Goal: Submit feedback/report problem

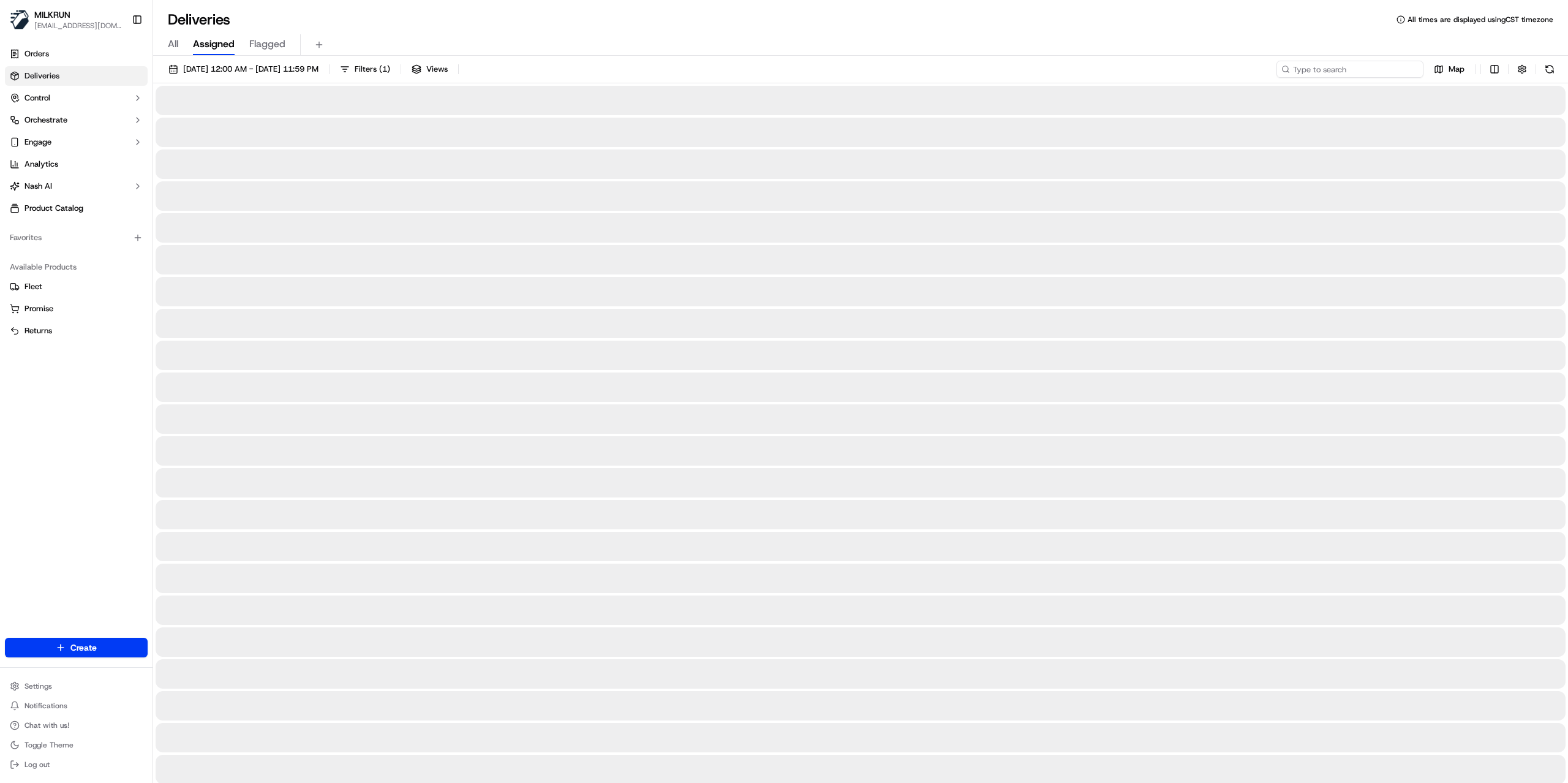
click at [1345, 72] on input at bounding box center [1350, 69] width 147 height 17
paste input "3fca84b3-e3c1-4010-9e67-ff9426e88db6"
type input "3fca84b3-e3c1-4010-9e67-ff9426e88db6"
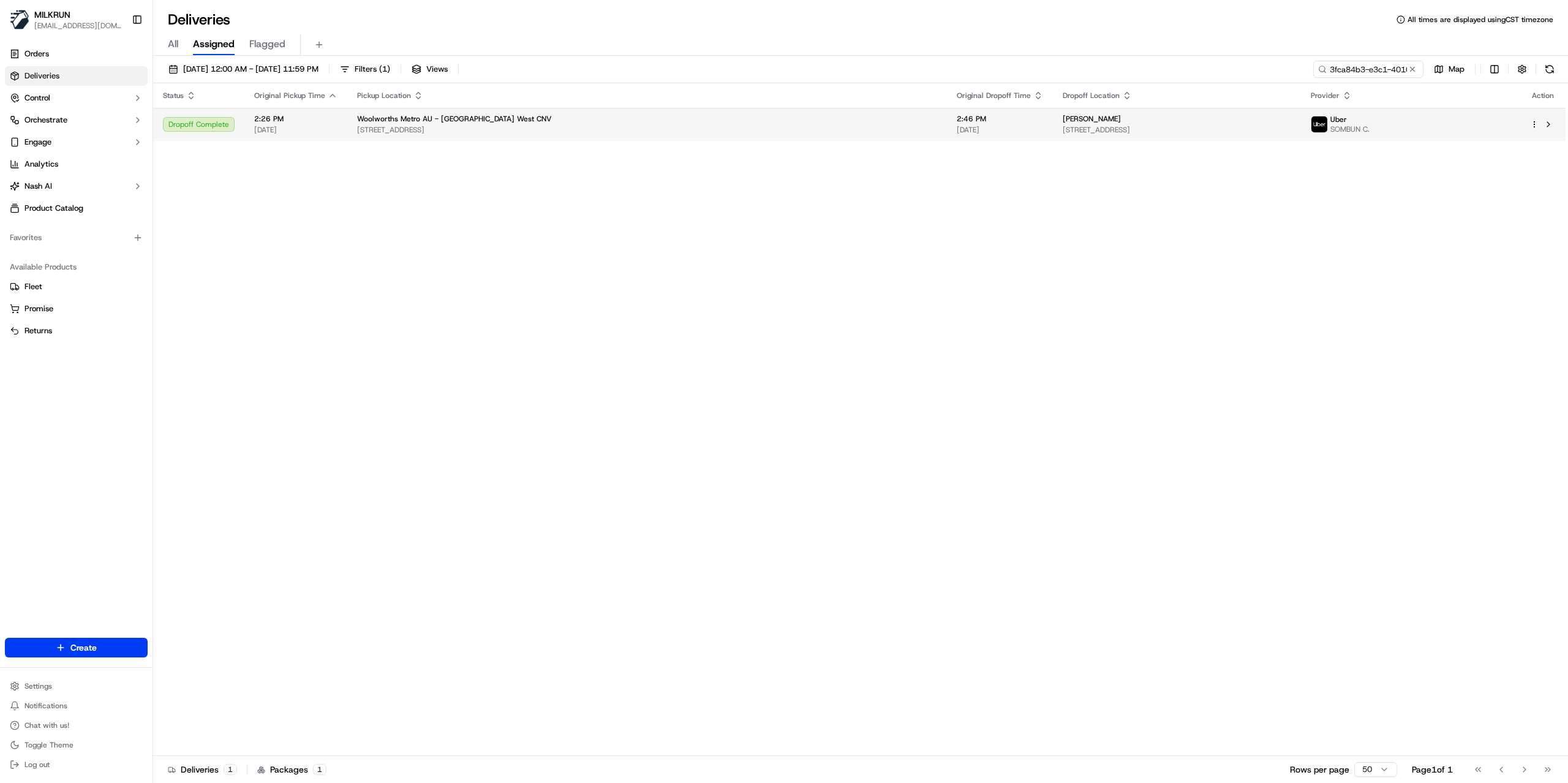
click at [1075, 132] on span "Unit 2/51 Chapel St, St Kilda, VIC 3182, AU" at bounding box center [1177, 130] width 228 height 10
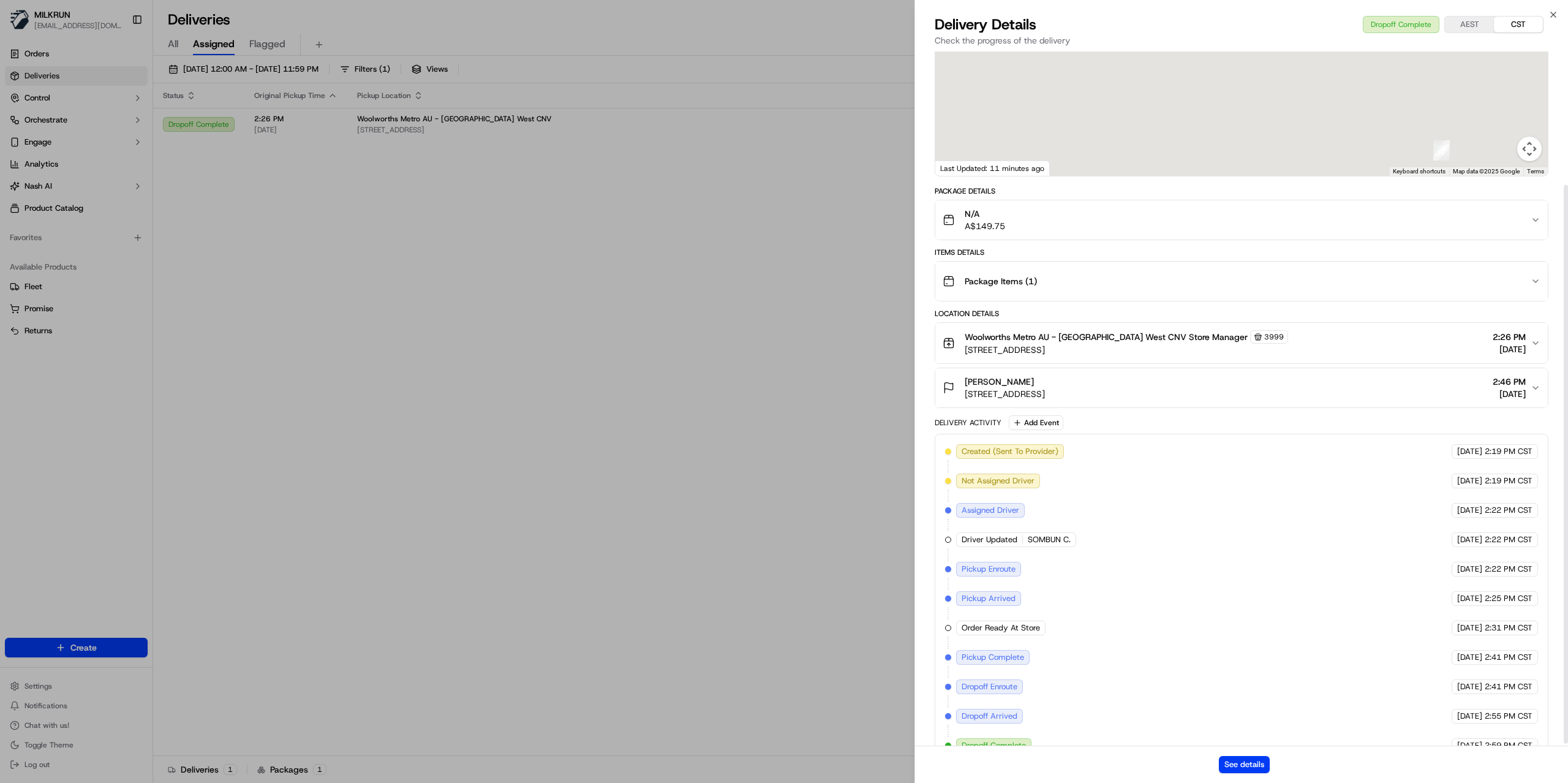
scroll to position [168, 0]
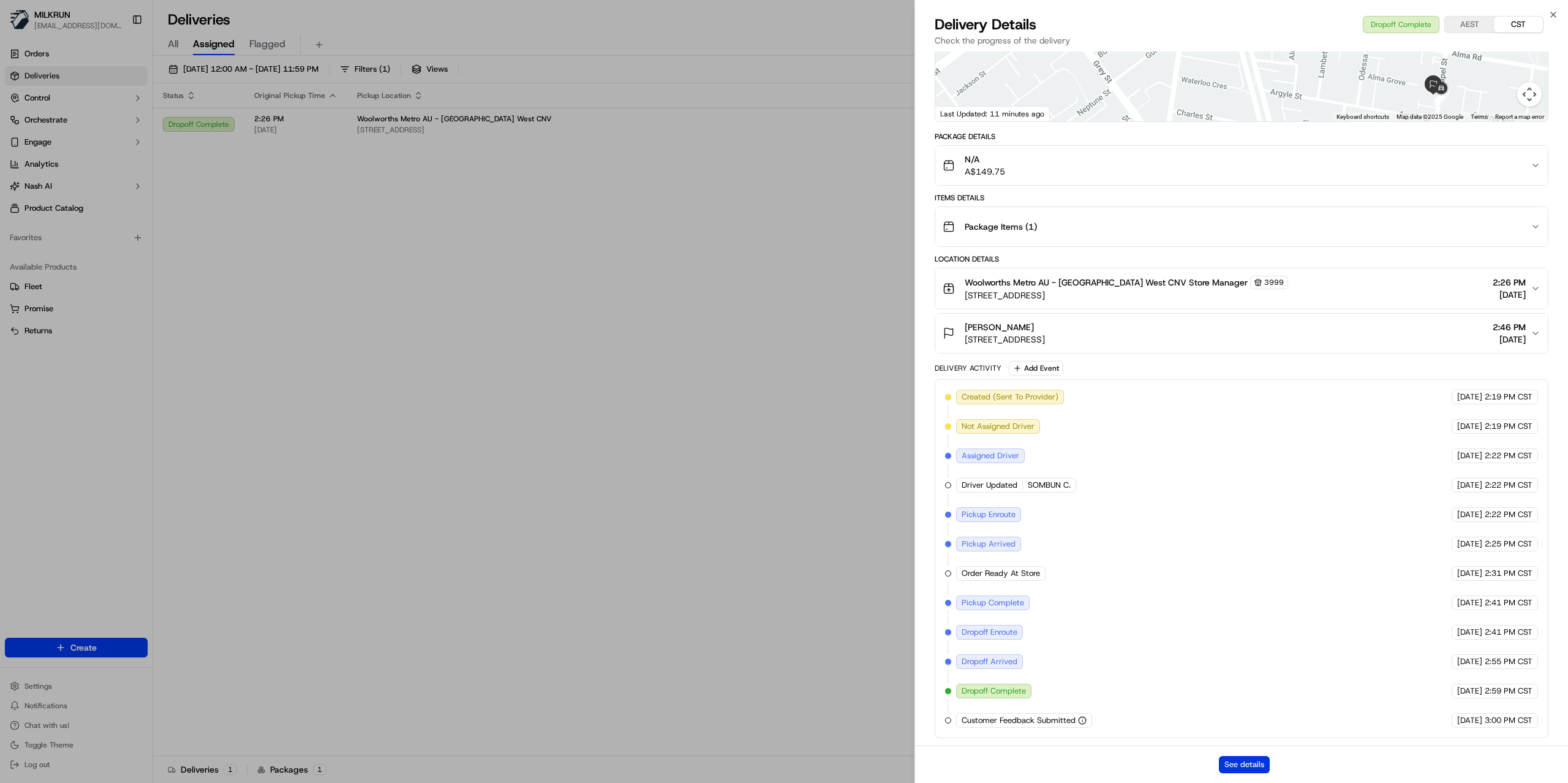
click at [1236, 758] on button "See details" at bounding box center [1245, 764] width 51 height 17
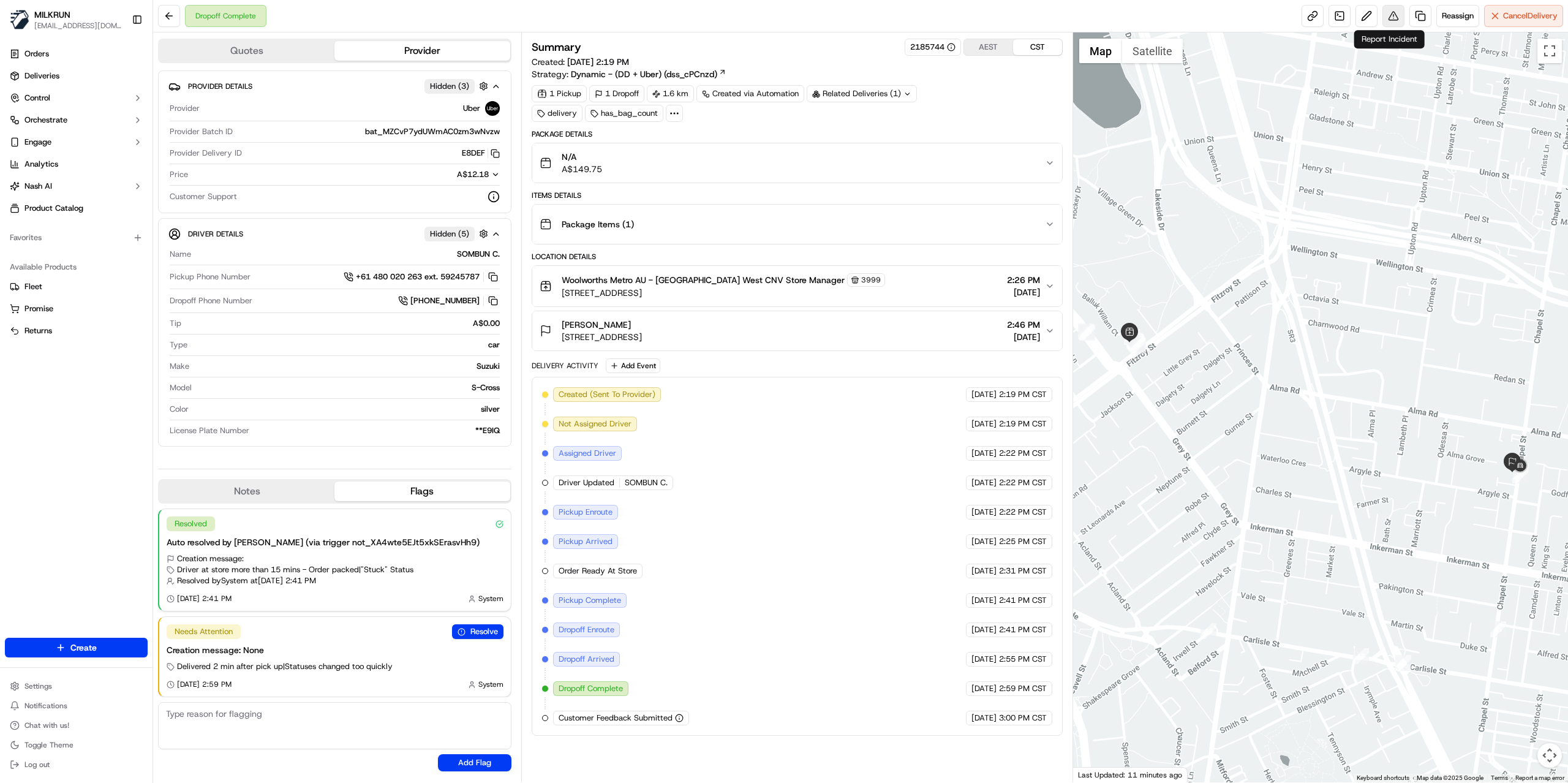
click at [1389, 14] on button at bounding box center [1394, 16] width 22 height 22
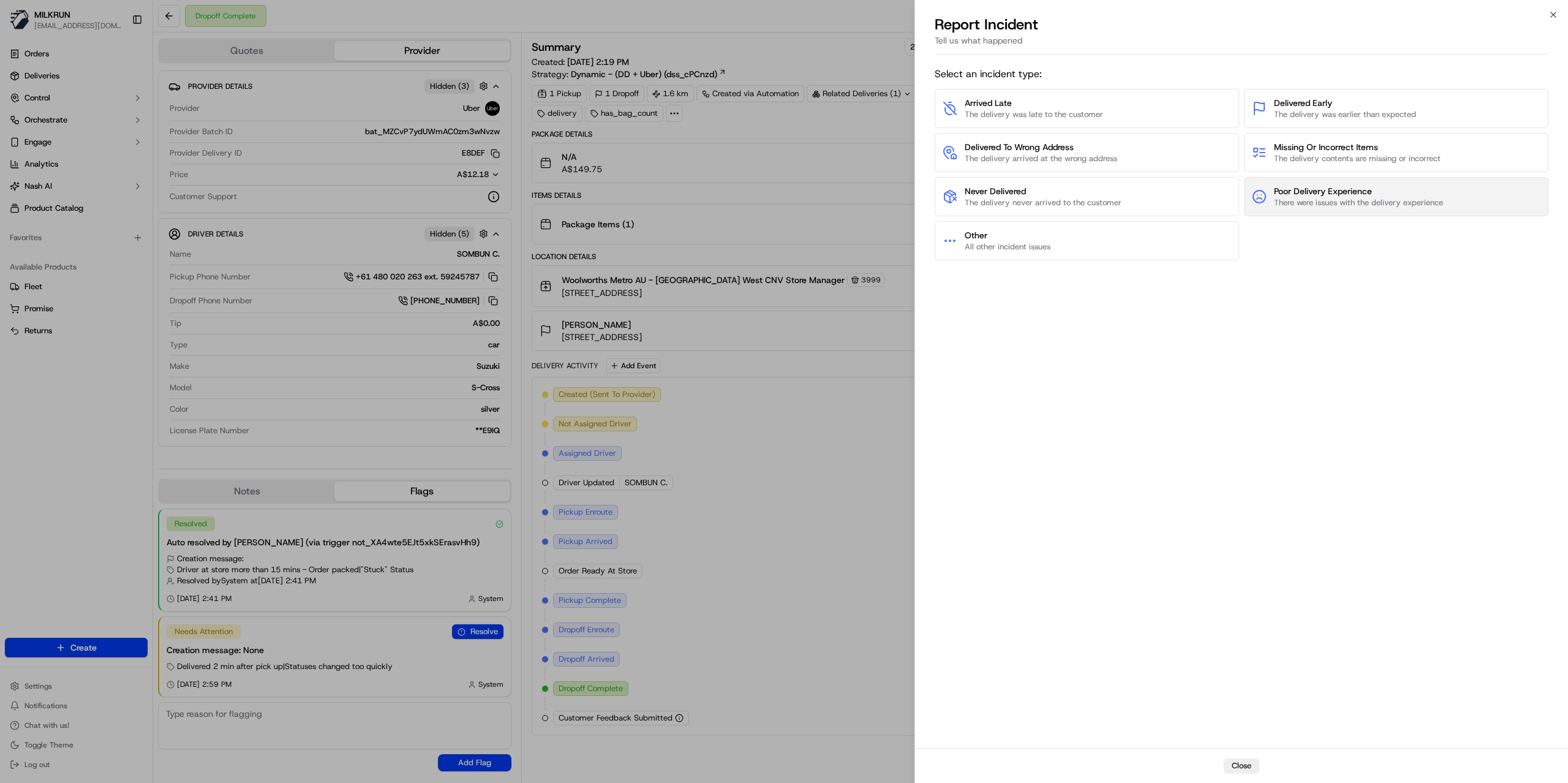
click at [1334, 200] on span "There were issues with the delivery experience" at bounding box center [1358, 202] width 169 height 11
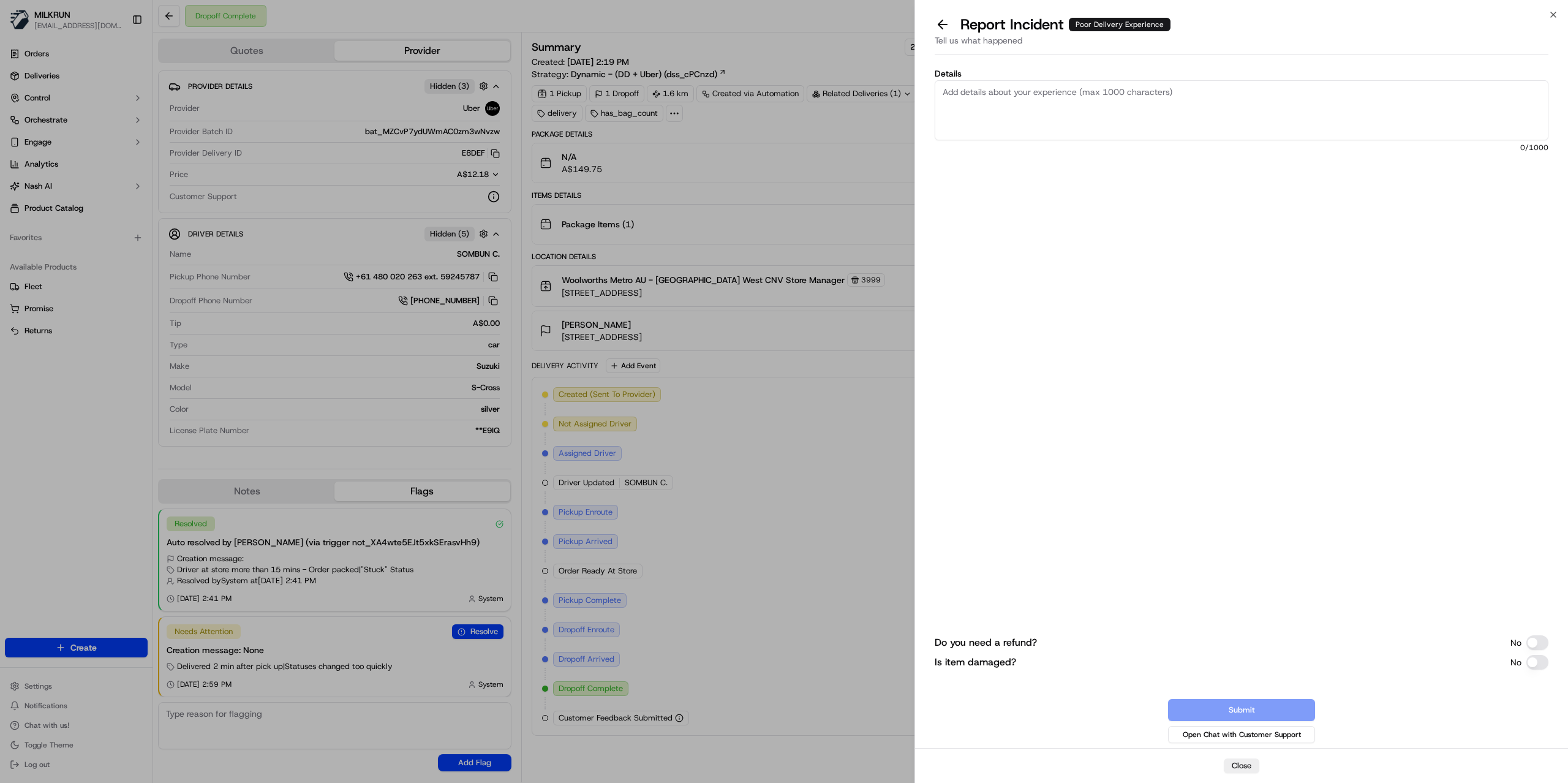
click at [1086, 118] on textarea "Details" at bounding box center [1241, 110] width 614 height 60
click at [1202, 116] on textarea "Customer is not happy with this delivery person He asked the driver to please c…" at bounding box center [1241, 110] width 614 height 60
click at [1211, 102] on textarea "Customer is not happy with this delivery person He asked the driver to please c…" at bounding box center [1241, 110] width 614 height 60
click at [1209, 106] on textarea "Customer is not happy with this delivery person He asked the driver to please c…" at bounding box center [1241, 110] width 614 height 60
click at [1176, 120] on textarea "Customer is not happy with this delivery person He asked the driver to please c…" at bounding box center [1241, 110] width 614 height 60
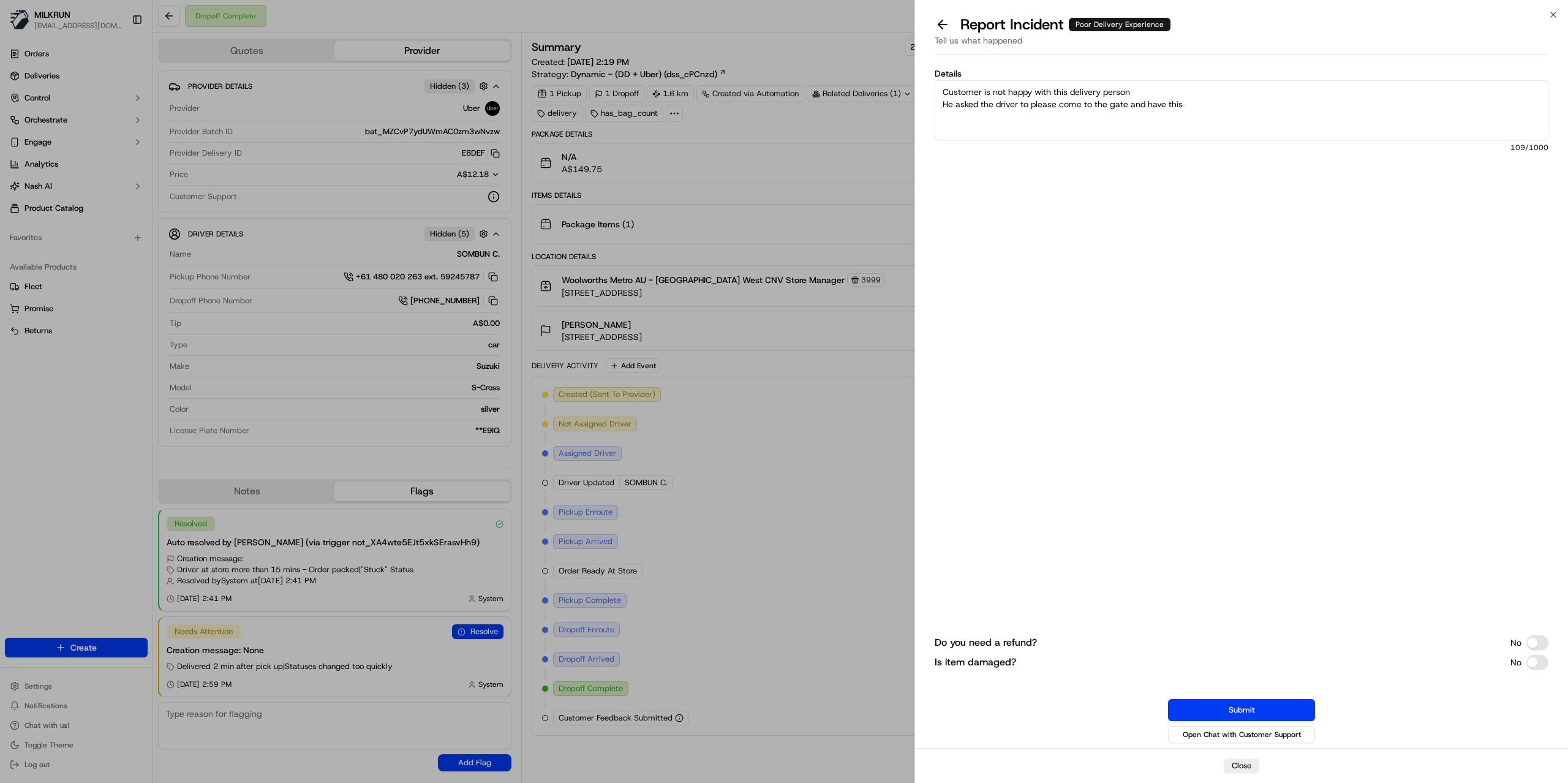
click at [1197, 115] on textarea "Customer is not happy with this delivery person He asked the driver to please c…" at bounding box center [1241, 110] width 614 height 60
click at [1231, 100] on textarea "Customer is not happy with this delivery person He asked the driver to please c…" at bounding box center [1241, 110] width 614 height 60
click at [1047, 120] on textarea "Customer is not happy with this delivery person He asked the driver to please c…" at bounding box center [1241, 110] width 614 height 60
click at [979, 120] on textarea "Customer is not happy with this delivery person He asked the driver to please c…" at bounding box center [1241, 110] width 614 height 60
drag, startPoint x: 1073, startPoint y: 113, endPoint x: 1137, endPoint y: 113, distance: 64.0
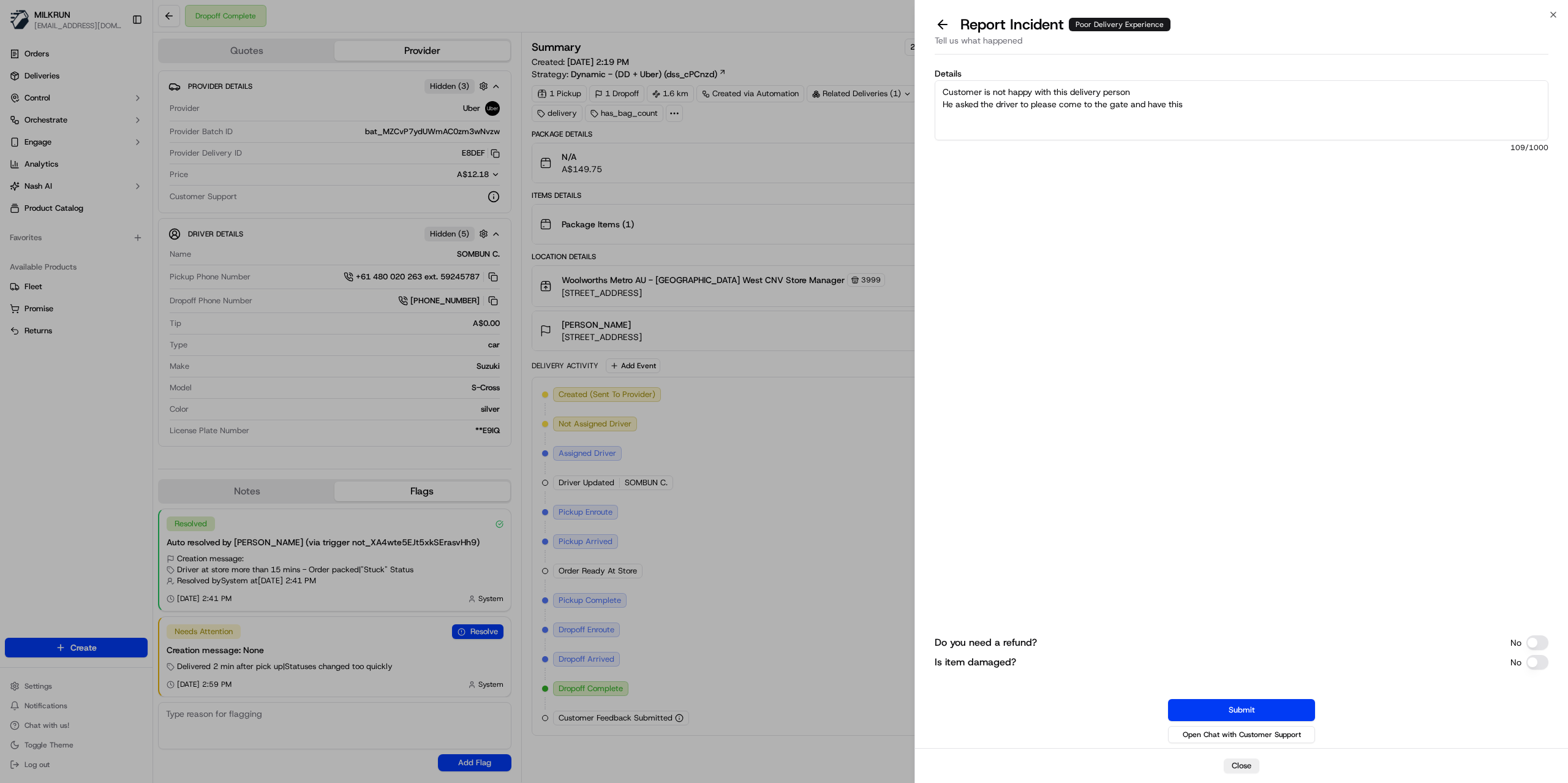
click at [1074, 113] on textarea "Customer is not happy with this delivery person He asked the driver to please c…" at bounding box center [1241, 110] width 614 height 60
click at [1211, 113] on textarea "Customer is not happy with this delivery person He asked the driver to please c…" at bounding box center [1241, 110] width 614 height 60
click at [1225, 107] on textarea "Customer is not happy with this delivery person He asked the driver to please c…" at bounding box center [1241, 110] width 614 height 60
click at [1213, 101] on textarea "Customer is not happy with this delivery person He asked the driver to please c…" at bounding box center [1241, 110] width 614 height 60
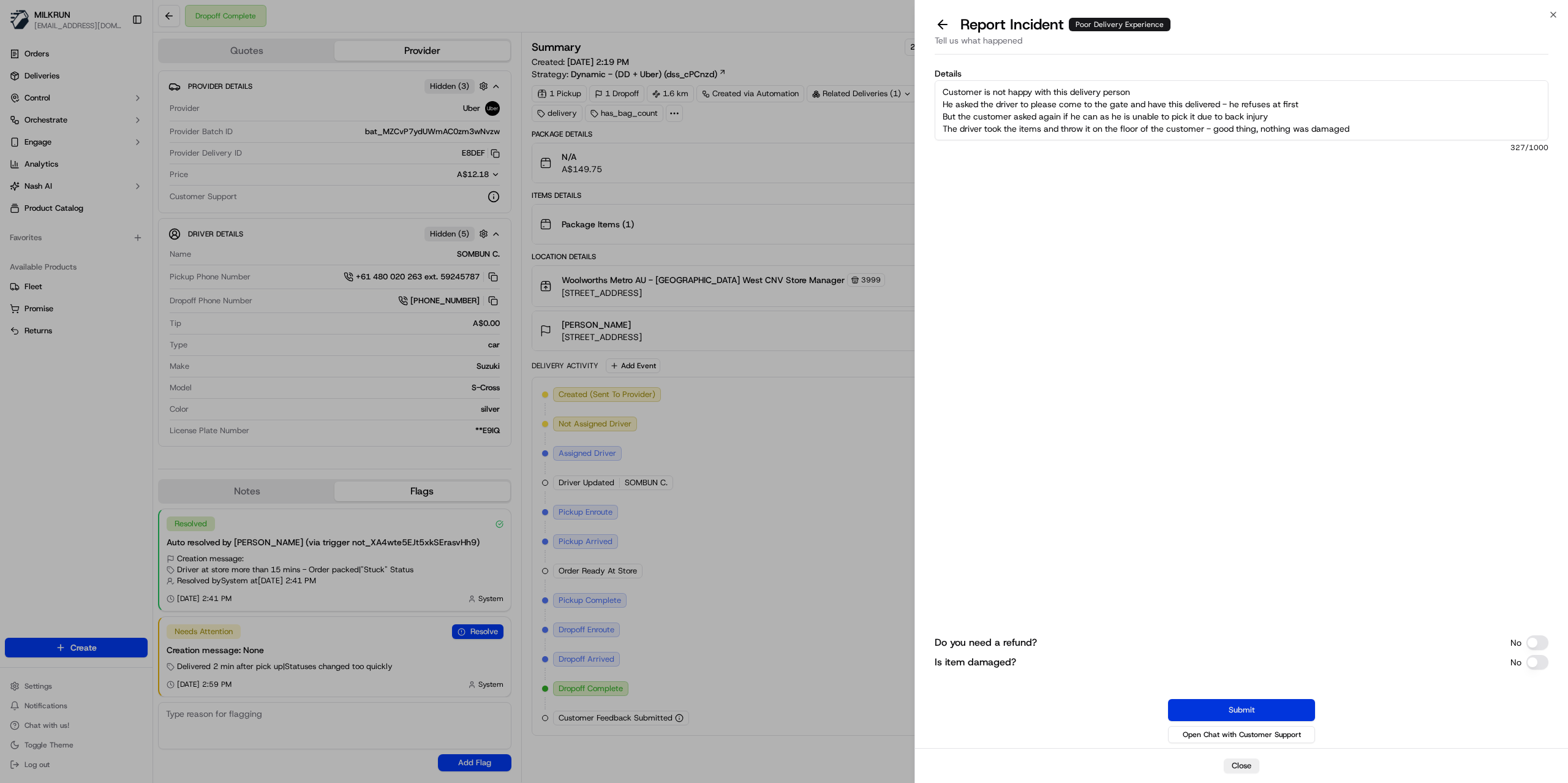
type textarea "Customer is not happy with this delivery person He asked the driver to please c…"
click at [1289, 706] on button "Submit" at bounding box center [1241, 710] width 147 height 22
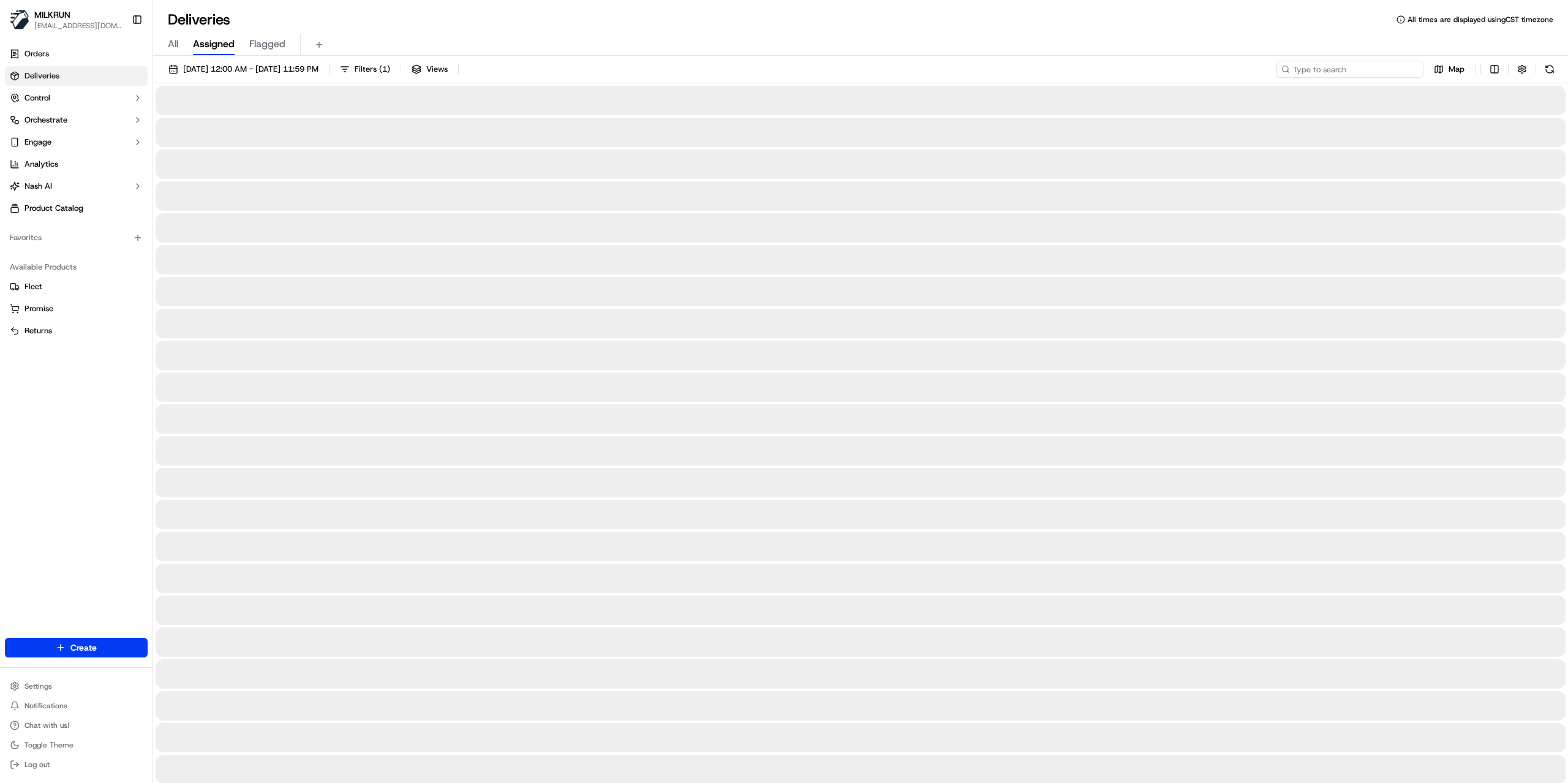
click at [1336, 77] on input at bounding box center [1350, 69] width 147 height 17
paste input "f498fb75-c594-4171-ba1c-c5d45fc319a9"
type input "f498fb75-c594-4171-ba1c-c5d45fc319a9"
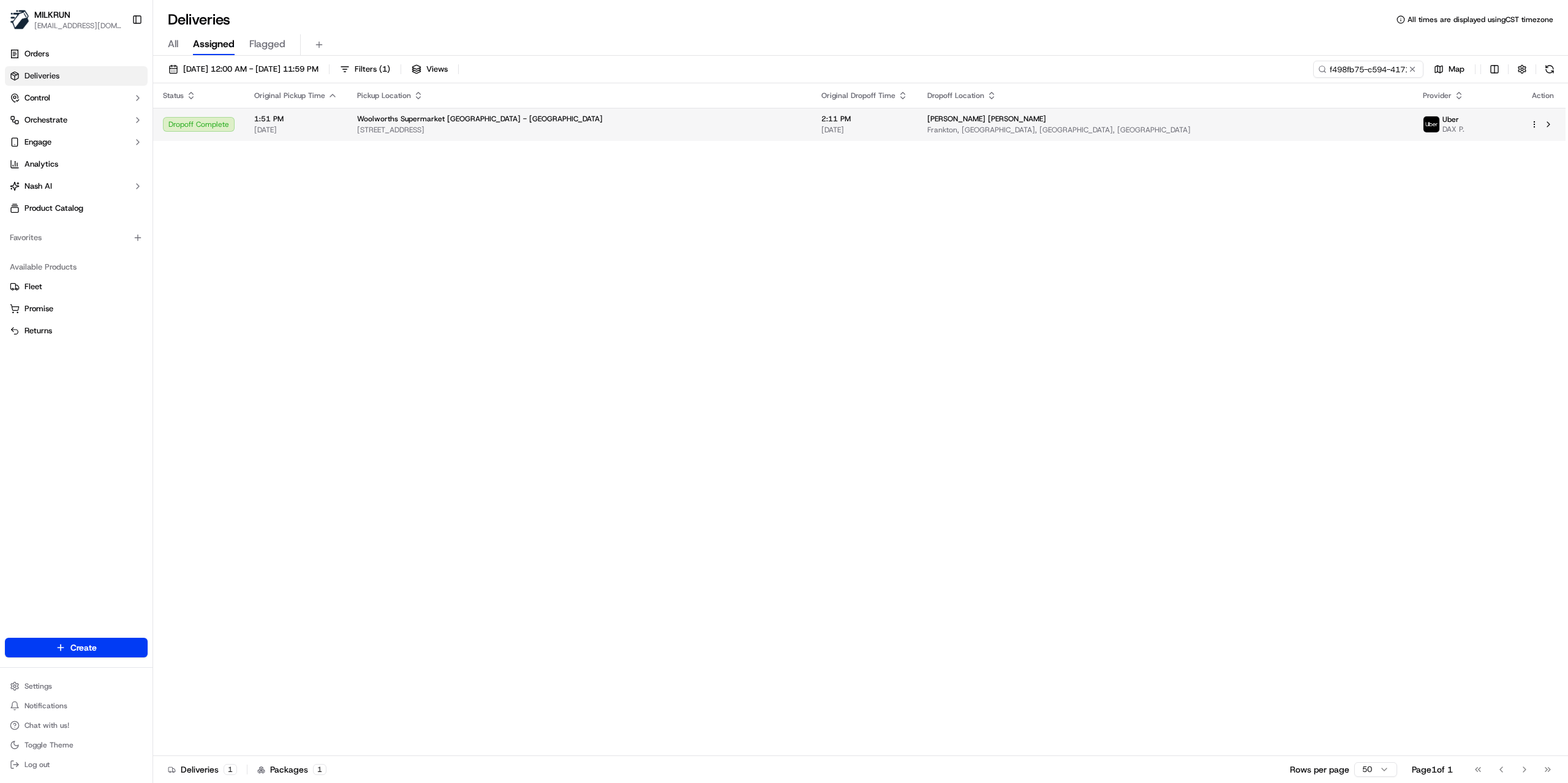
click at [723, 133] on span "[STREET_ADDRESS]" at bounding box center [579, 130] width 445 height 10
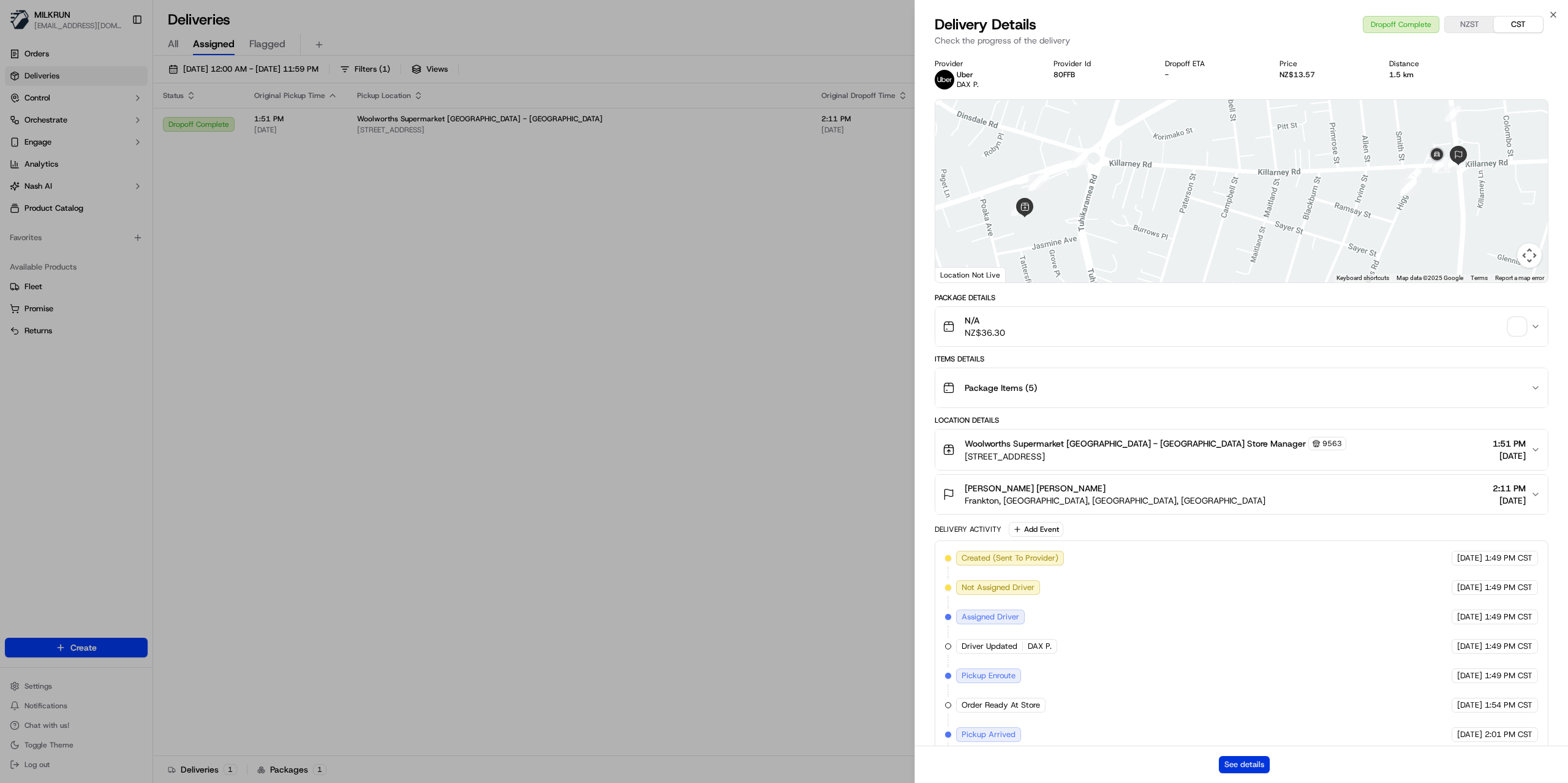
click at [1235, 760] on button "See details" at bounding box center [1245, 764] width 51 height 17
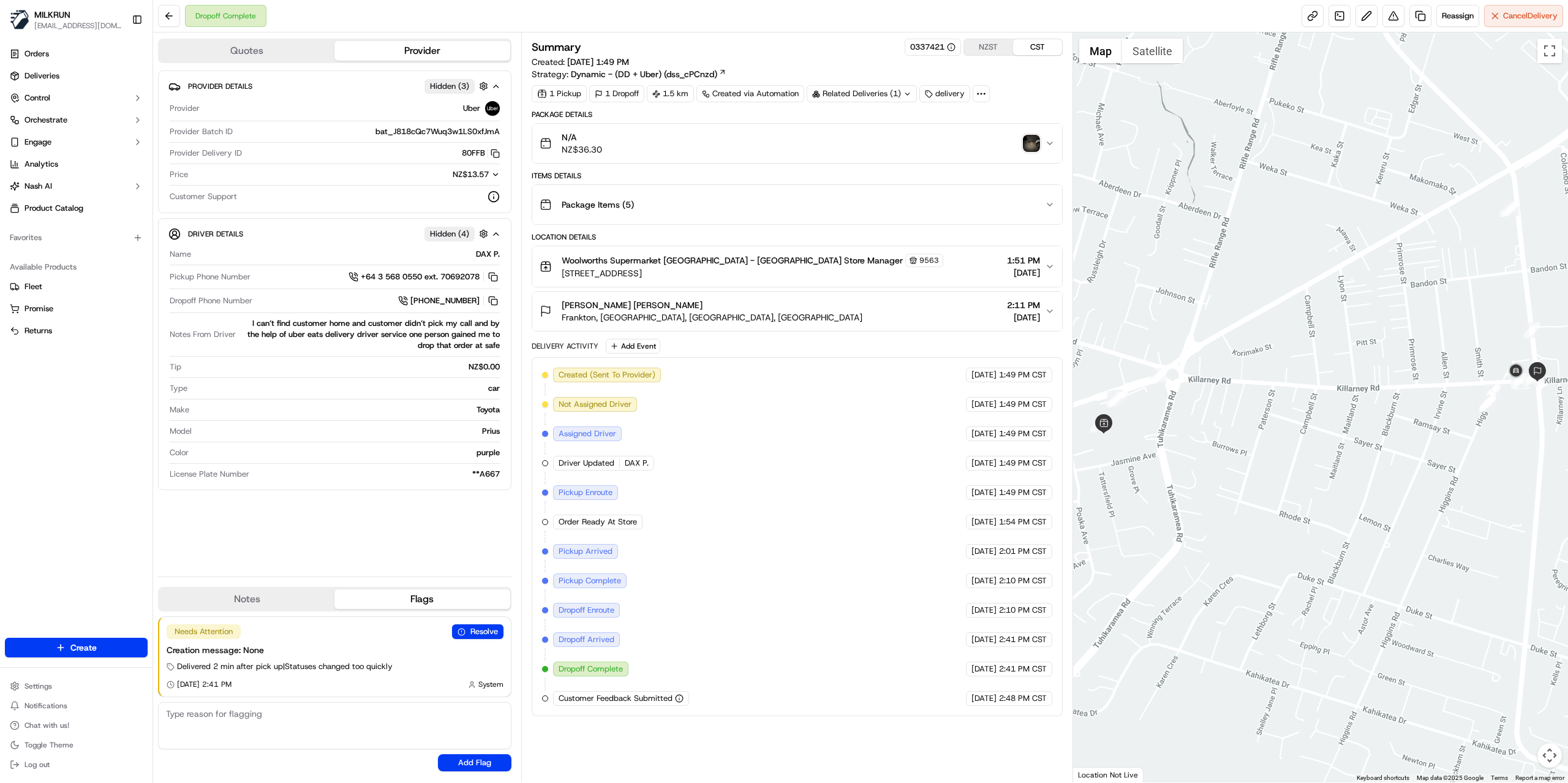
click at [949, 319] on div "pender Wishart Frankton, Frankton, Waikato Region 3204, NZ 2:11 PM 16/09/2025" at bounding box center [792, 311] width 505 height 25
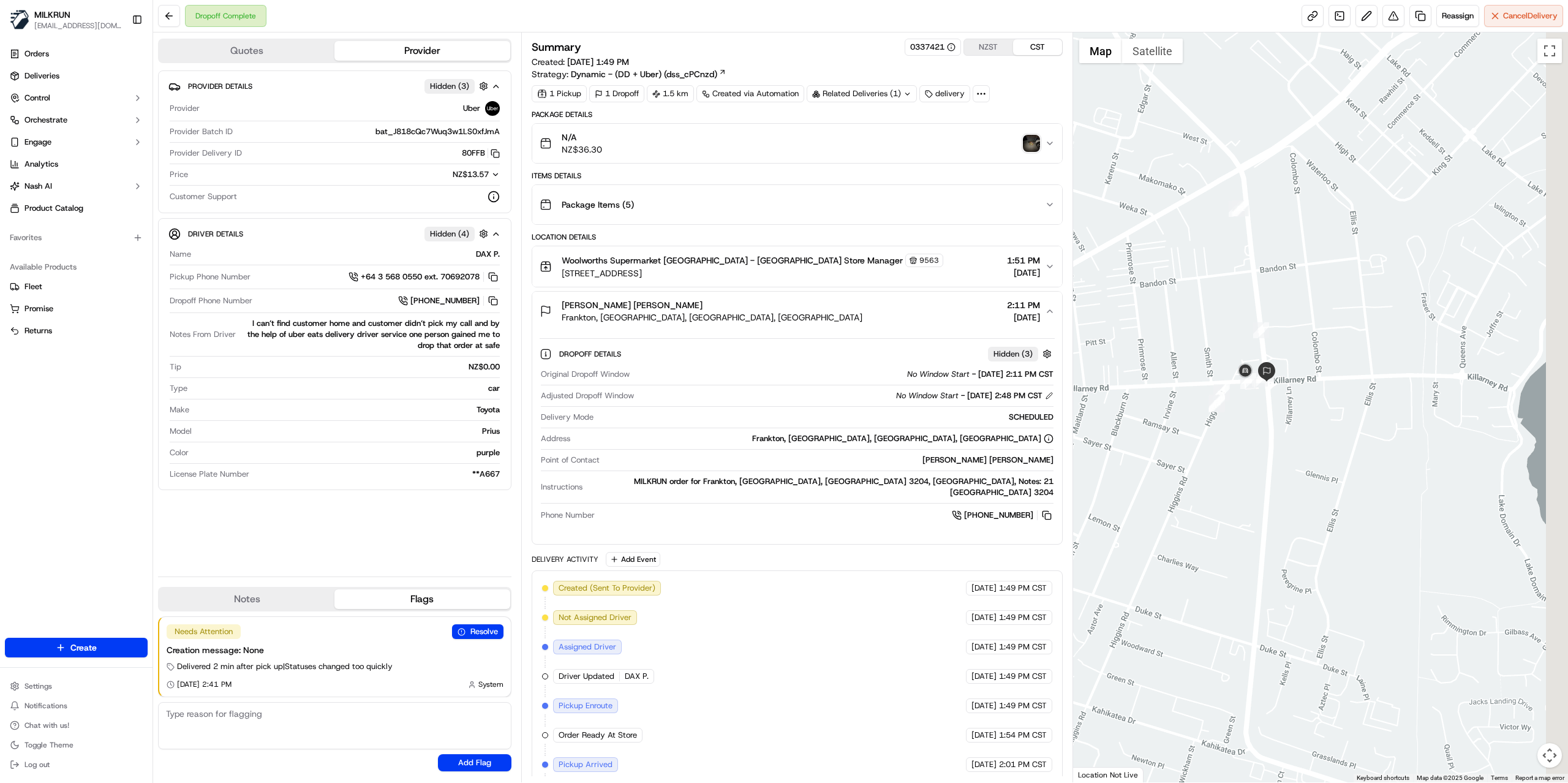
drag, startPoint x: 1451, startPoint y: 433, endPoint x: 1171, endPoint y: 433, distance: 280.0
click at [1171, 433] on div at bounding box center [1321, 407] width 495 height 750
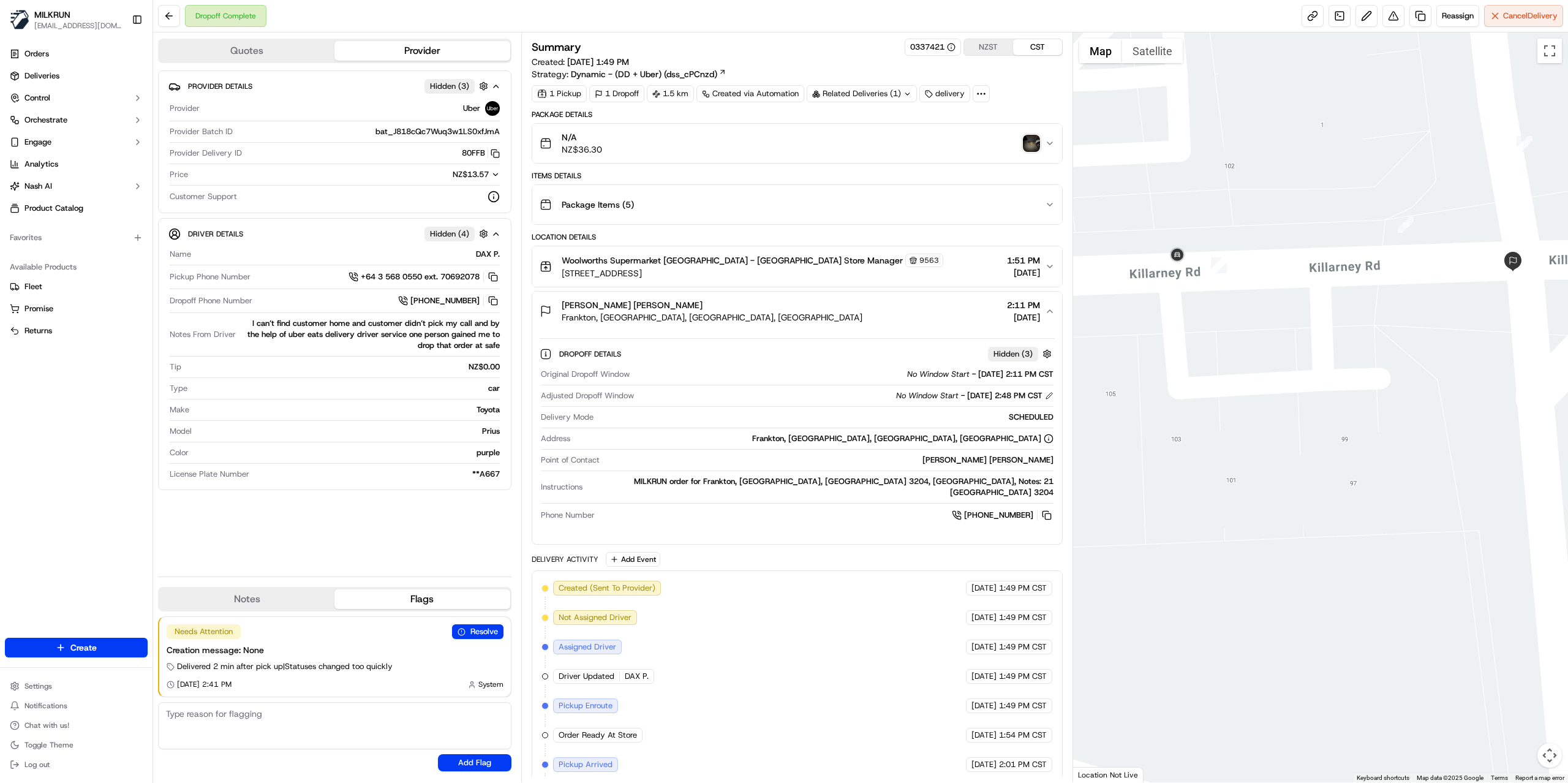
drag, startPoint x: 1150, startPoint y: 390, endPoint x: 1360, endPoint y: 403, distance: 210.4
click at [1360, 403] on div at bounding box center [1321, 407] width 495 height 750
drag, startPoint x: 933, startPoint y: 486, endPoint x: 1061, endPoint y: 486, distance: 128.0
click at [1061, 486] on div "Dropoff Details Hidden ( 3 ) Original Dropoff Window No Window Start - 16/09/20…" at bounding box center [797, 432] width 530 height 203
copy div "21 koroheke lane frankton 3204"
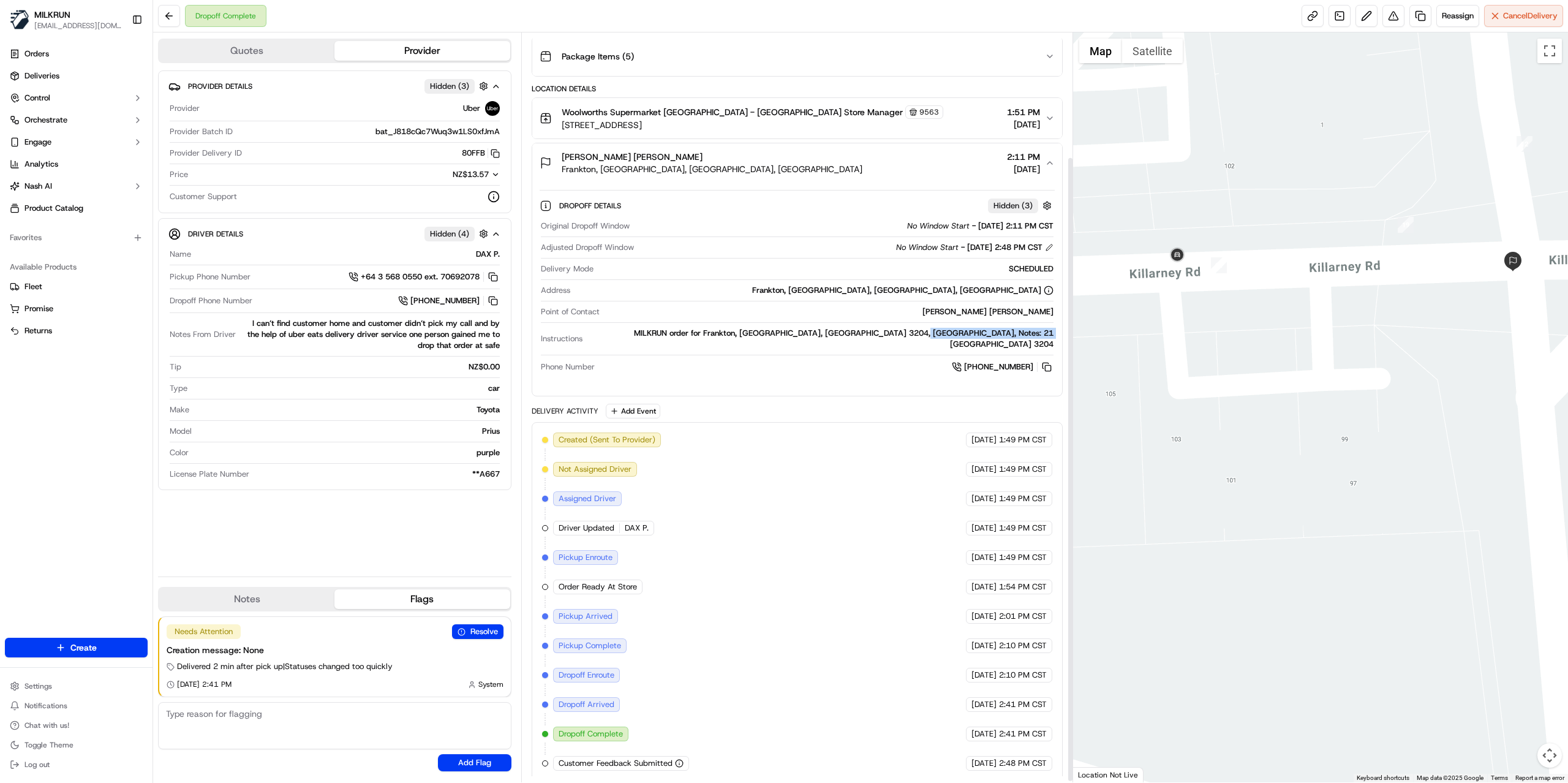
scroll to position [150, 0]
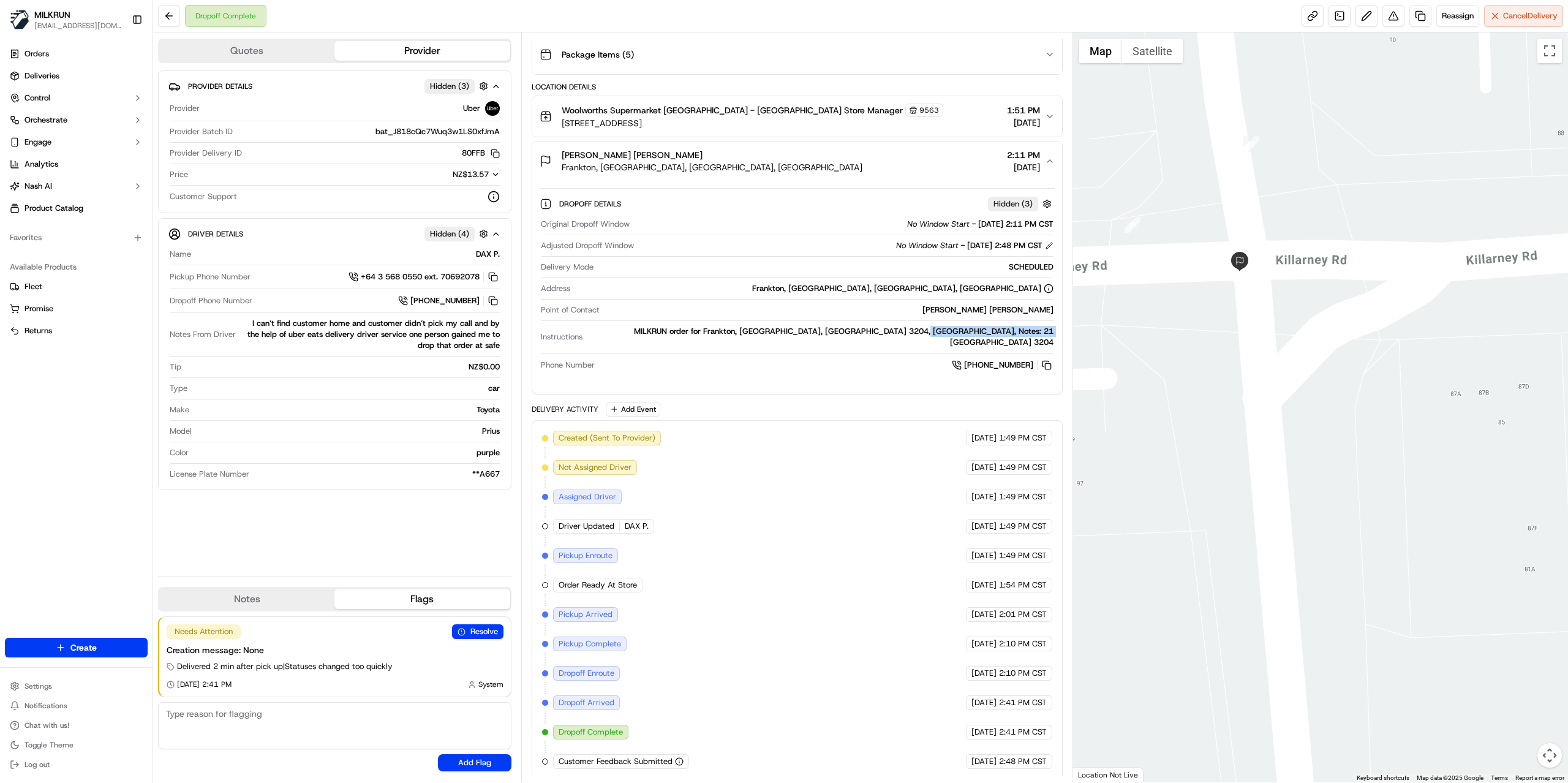
drag, startPoint x: 1418, startPoint y: 340, endPoint x: 1142, endPoint y: 340, distance: 276.0
click at [1142, 340] on div at bounding box center [1321, 407] width 495 height 750
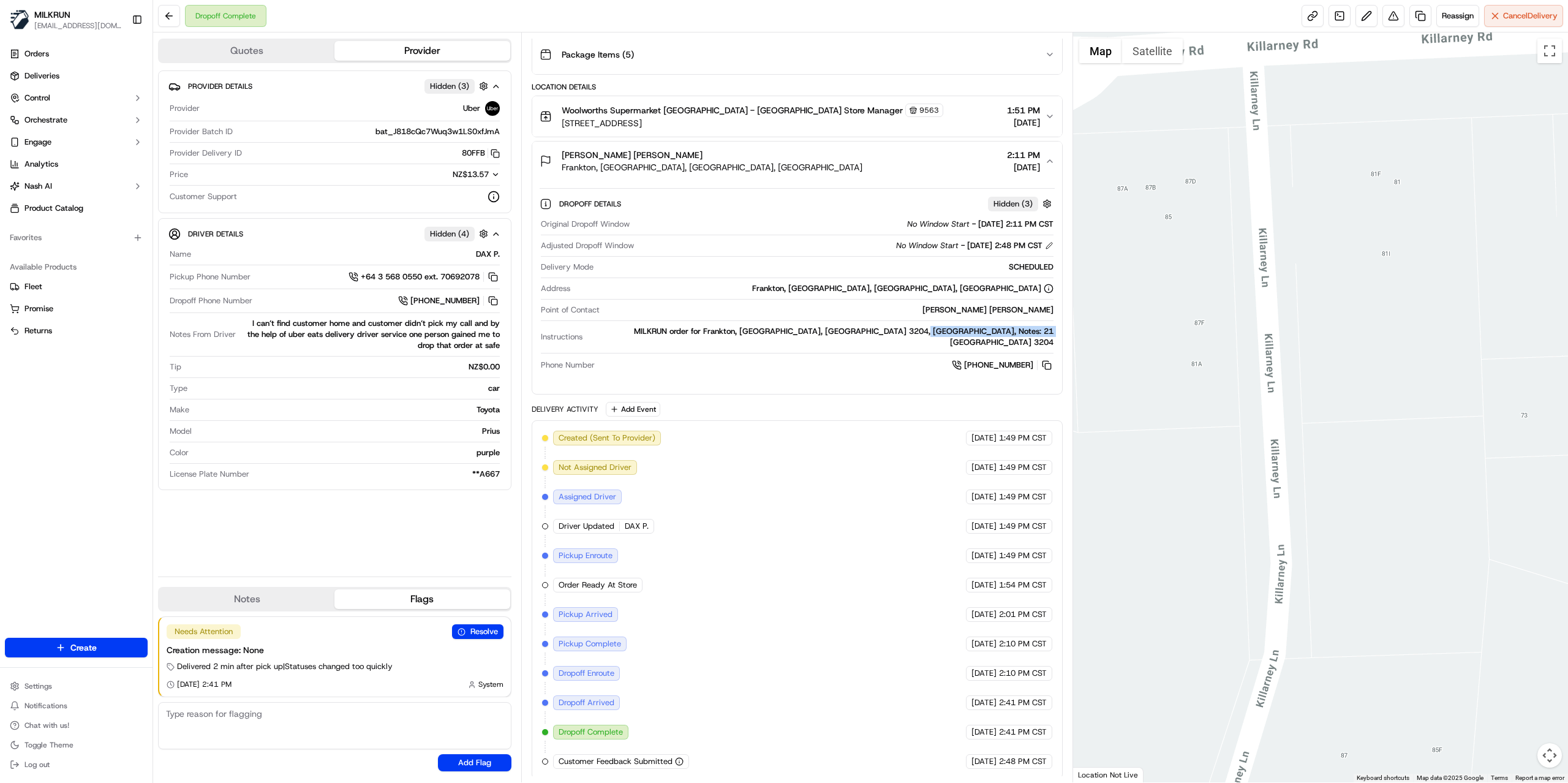
drag, startPoint x: 1479, startPoint y: 312, endPoint x: 1226, endPoint y: 310, distance: 253.0
click at [1226, 310] on div at bounding box center [1321, 407] width 495 height 750
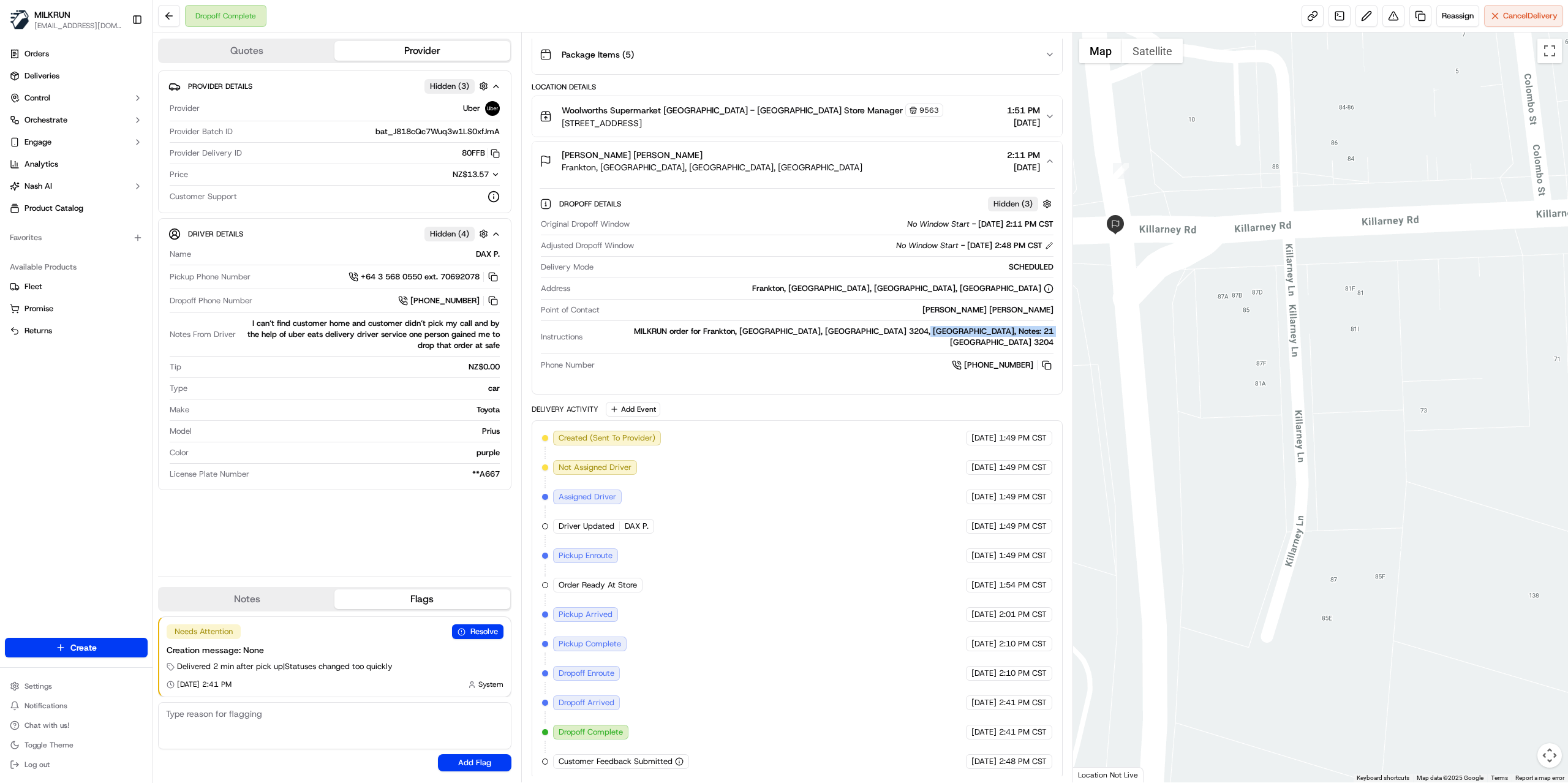
drag, startPoint x: 1302, startPoint y: 219, endPoint x: 1267, endPoint y: 412, distance: 196.1
click at [1268, 412] on div at bounding box center [1321, 407] width 495 height 750
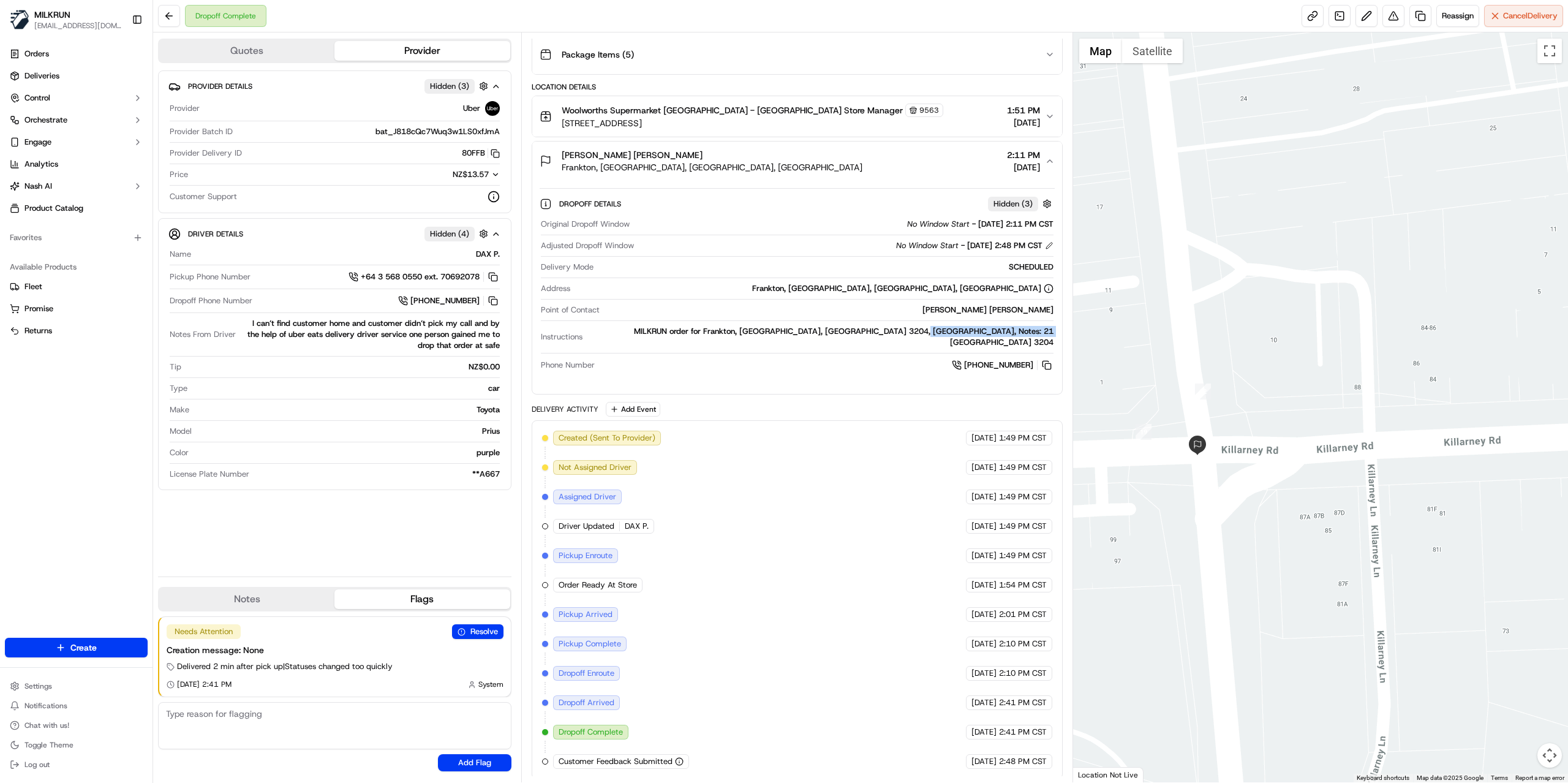
drag, startPoint x: 1285, startPoint y: 303, endPoint x: 1339, endPoint y: 299, distance: 54.1
click at [1339, 299] on div at bounding box center [1321, 407] width 495 height 750
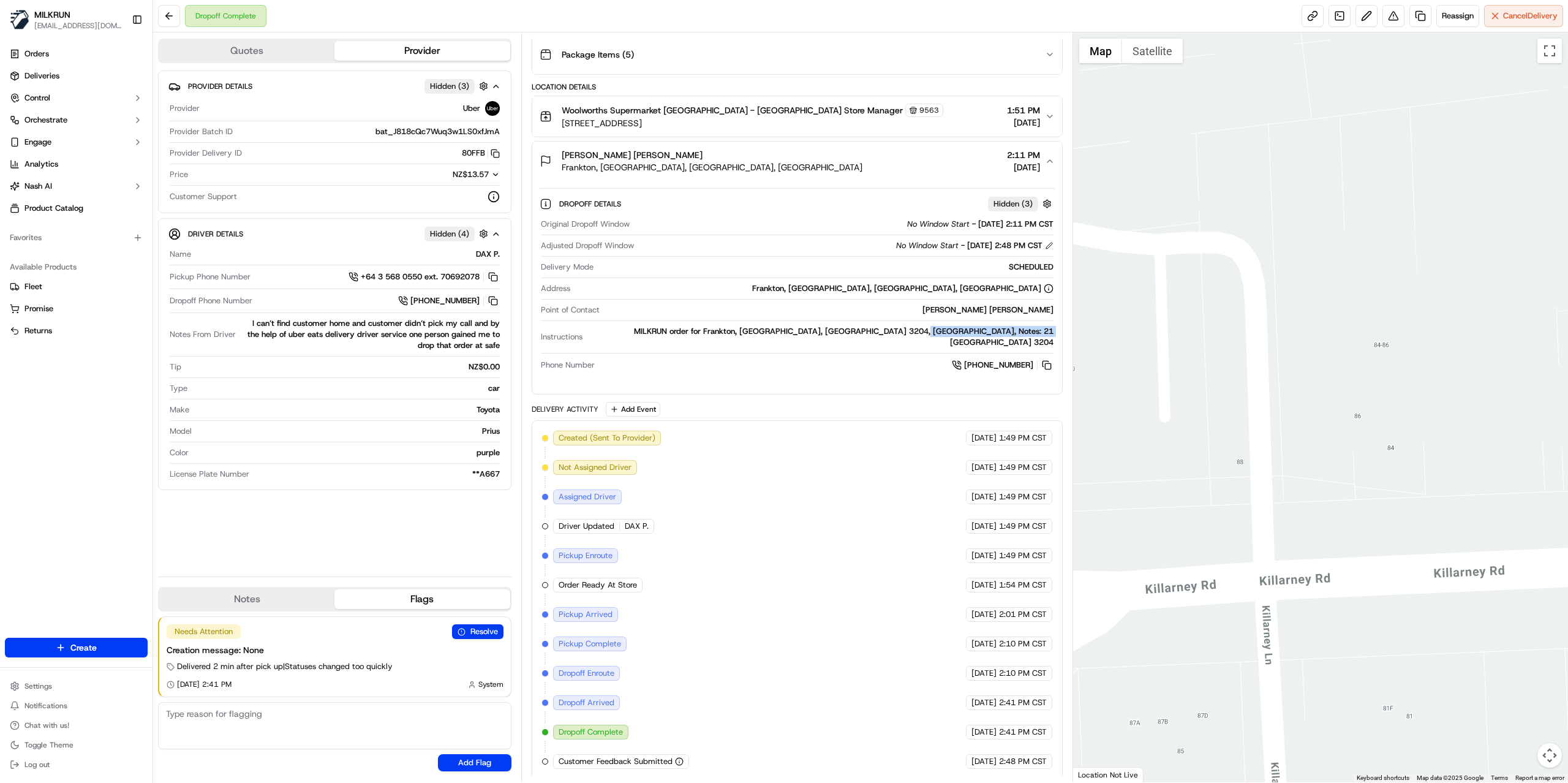
drag, startPoint x: 1424, startPoint y: 337, endPoint x: 1432, endPoint y: 275, distance: 62.5
click at [1432, 281] on div at bounding box center [1321, 407] width 495 height 750
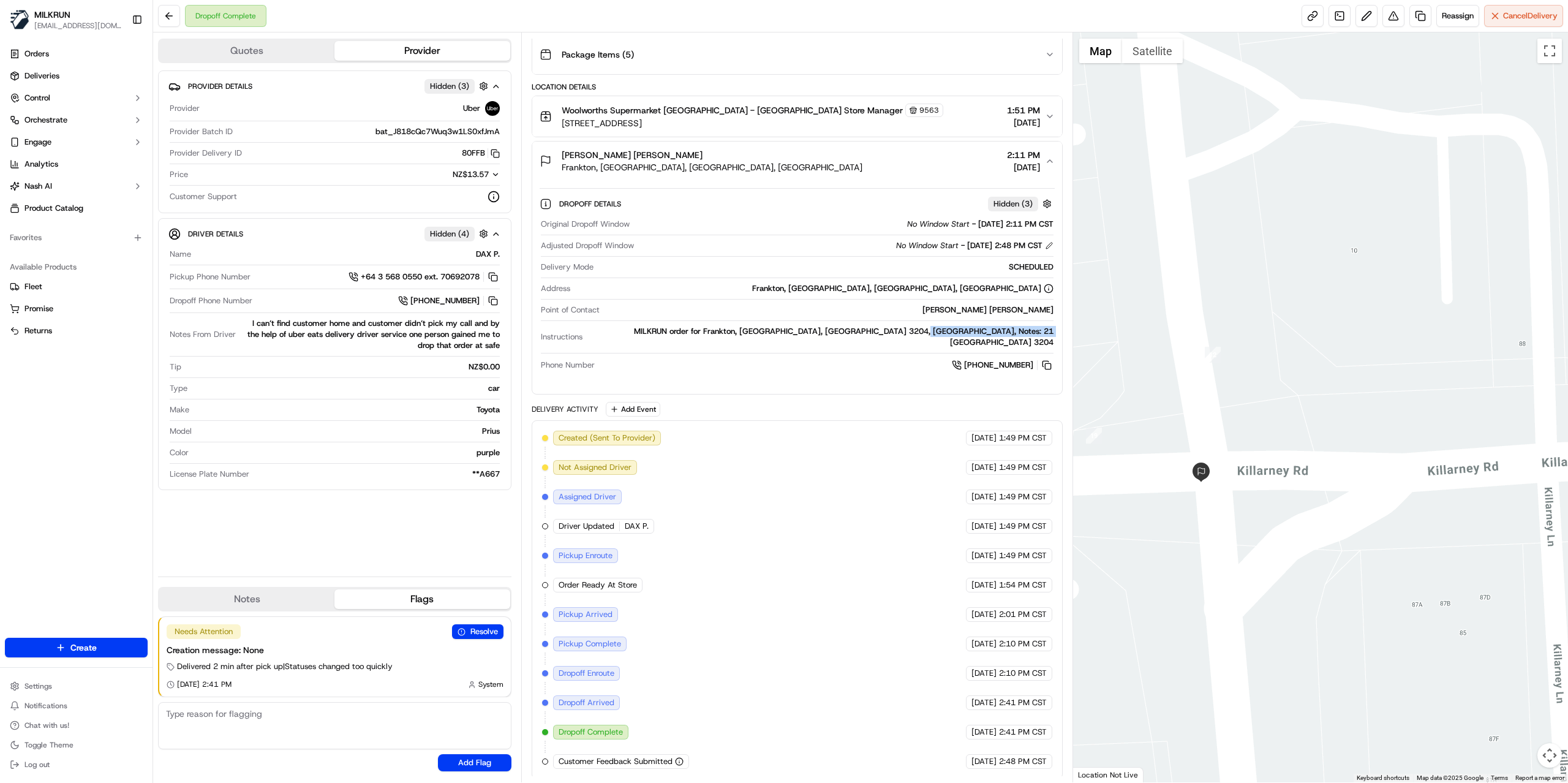
drag, startPoint x: 1247, startPoint y: 365, endPoint x: 1405, endPoint y: 334, distance: 161.0
click at [1405, 334] on div at bounding box center [1321, 407] width 495 height 750
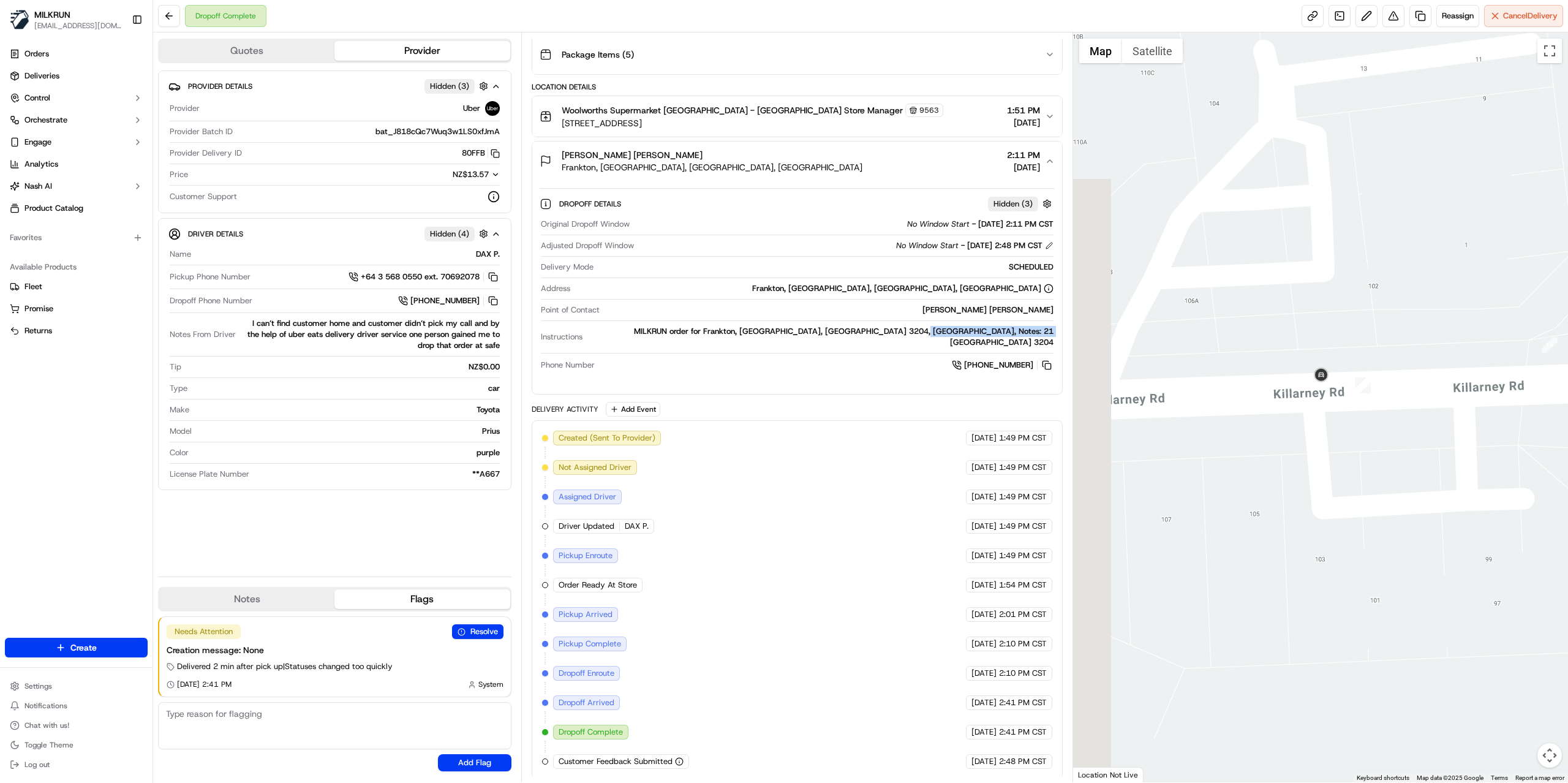
drag, startPoint x: 1377, startPoint y: 285, endPoint x: 1534, endPoint y: 253, distance: 160.2
click at [1534, 253] on div at bounding box center [1321, 407] width 495 height 750
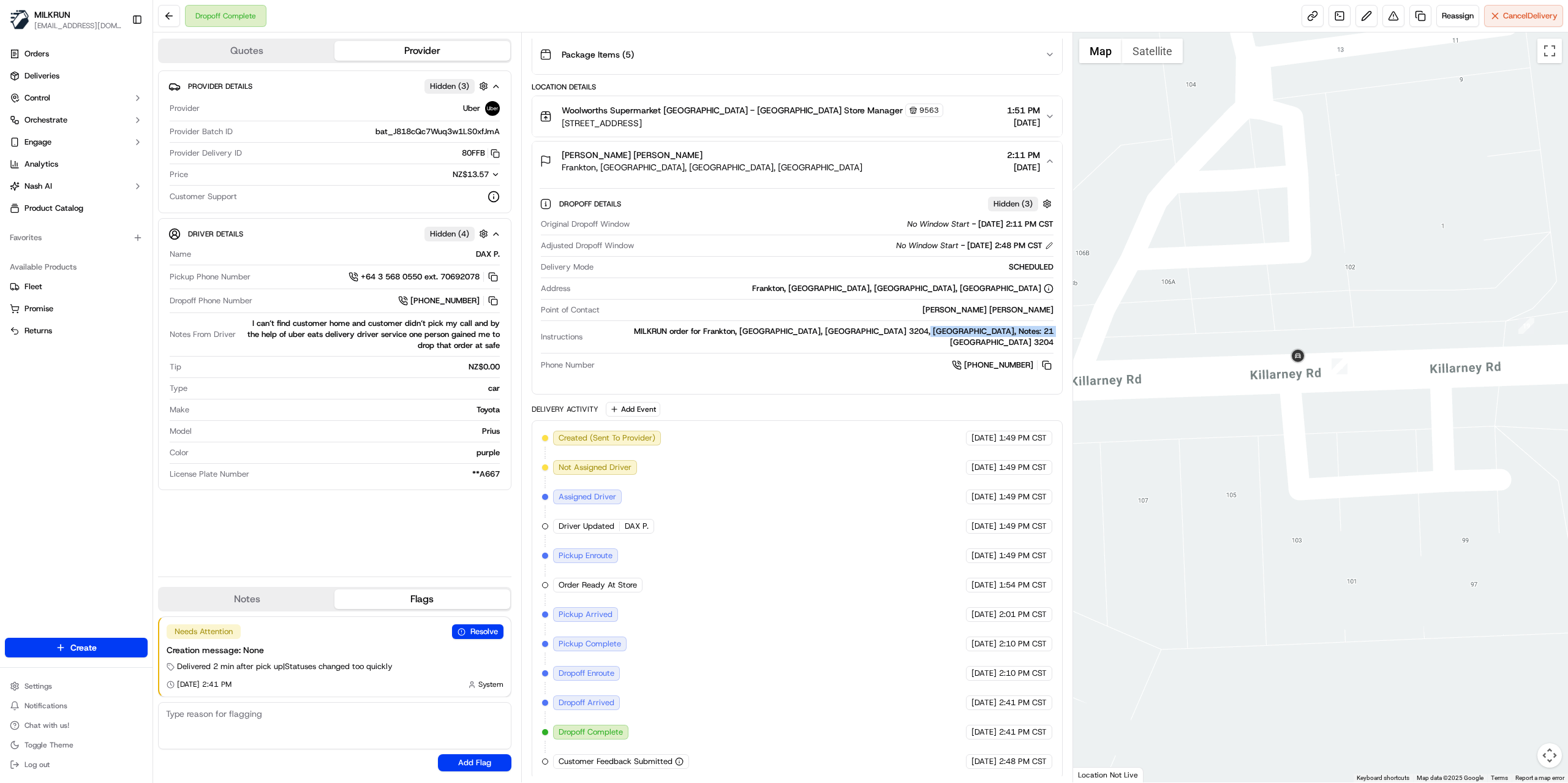
drag, startPoint x: 1424, startPoint y: 278, endPoint x: 1166, endPoint y: 278, distance: 258.0
click at [1168, 278] on div at bounding box center [1321, 407] width 495 height 750
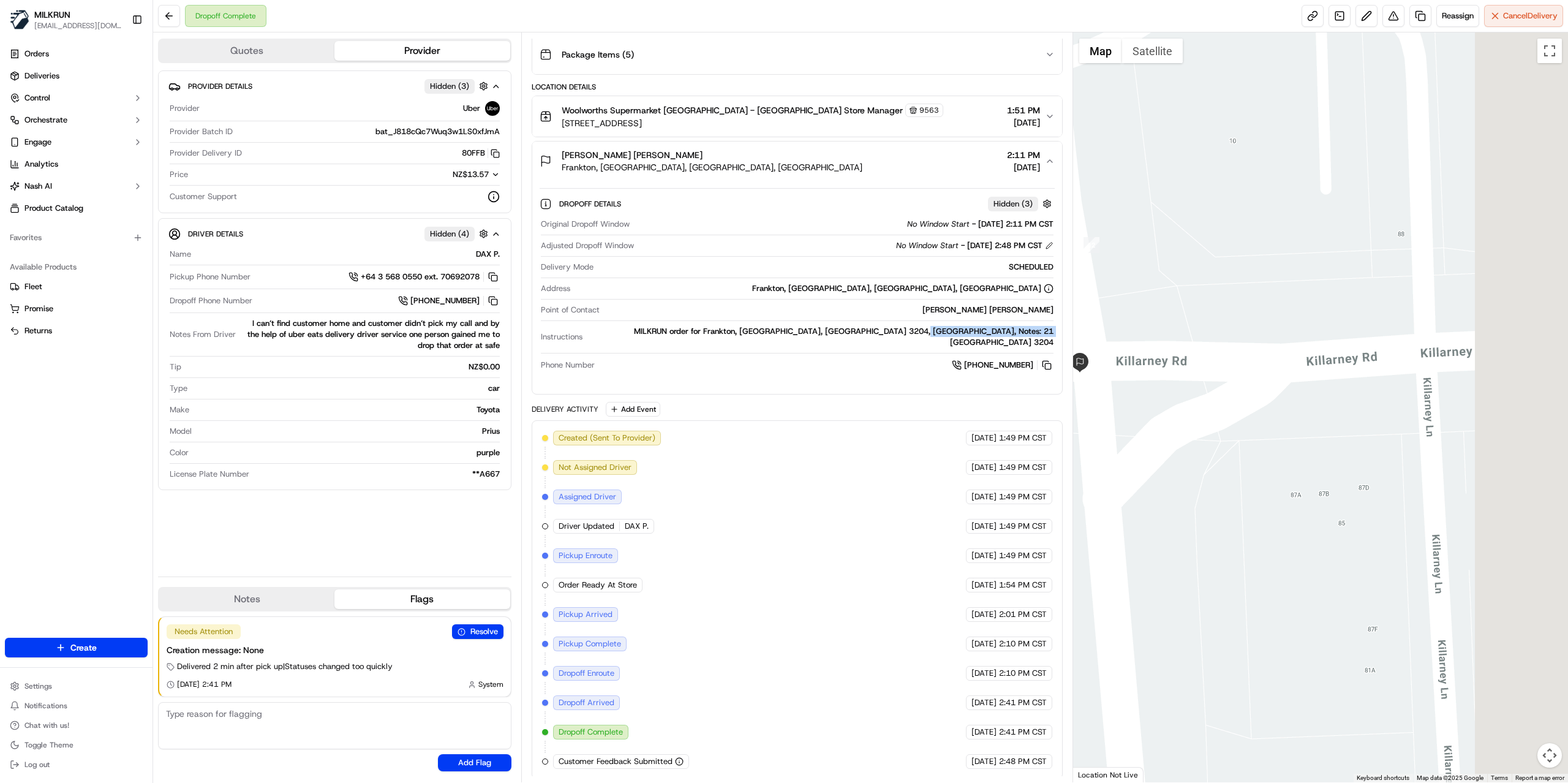
drag, startPoint x: 1417, startPoint y: 273, endPoint x: 1125, endPoint y: 273, distance: 292.0
click at [1135, 273] on div at bounding box center [1321, 407] width 495 height 750
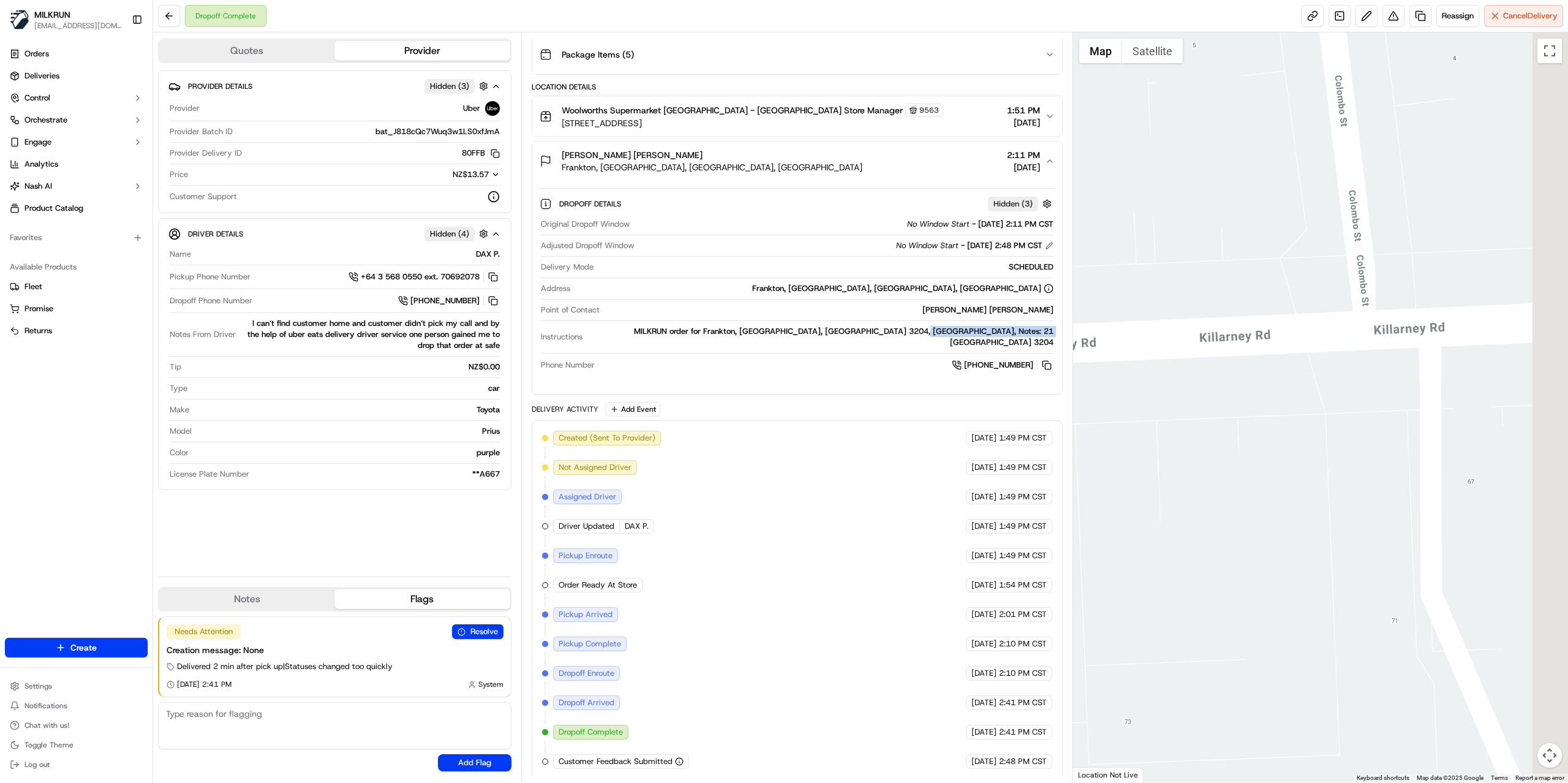
drag, startPoint x: 1368, startPoint y: 278, endPoint x: 1122, endPoint y: 278, distance: 246.0
click at [1122, 278] on div at bounding box center [1321, 407] width 495 height 750
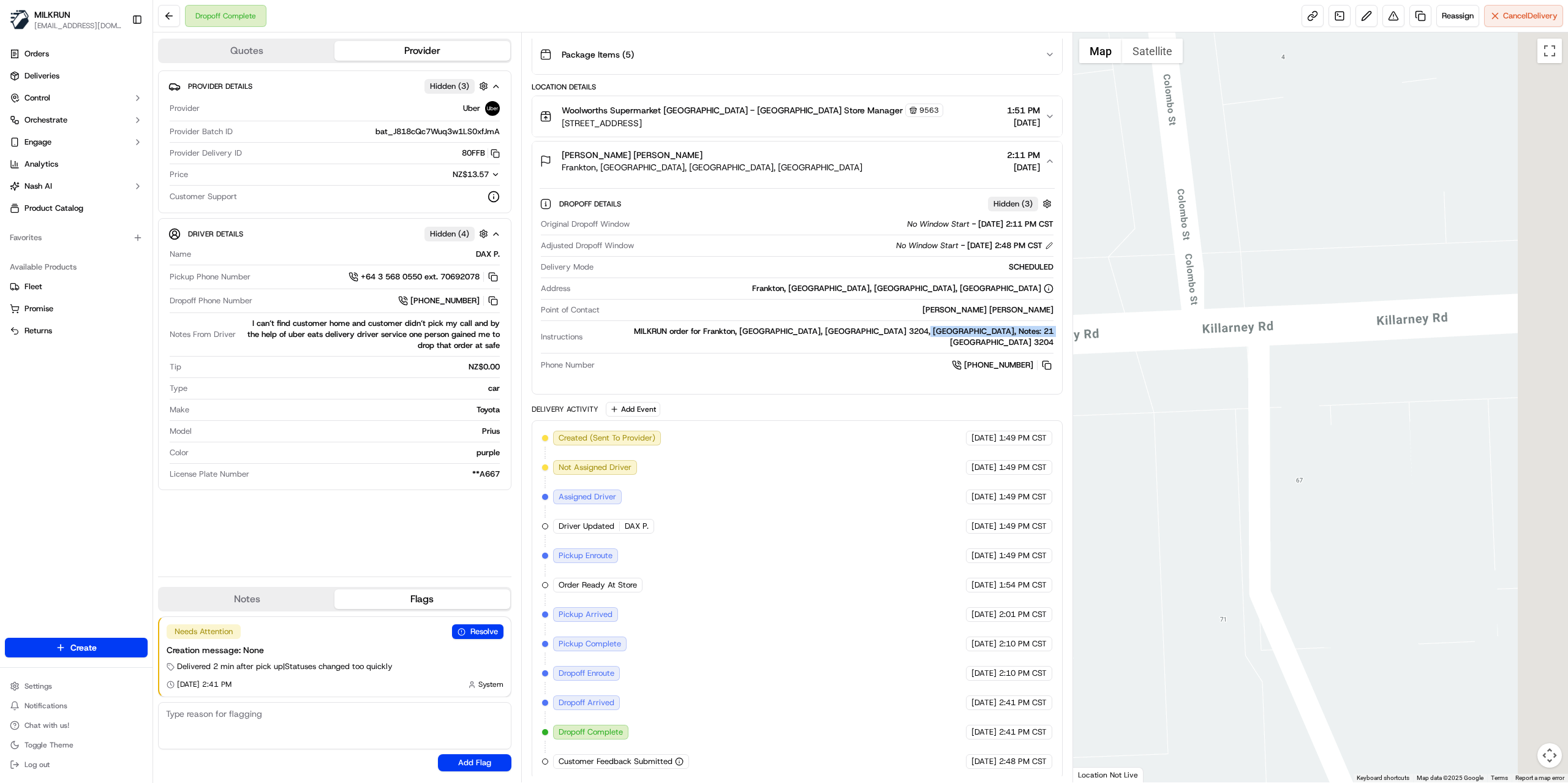
drag, startPoint x: 1382, startPoint y: 292, endPoint x: 1133, endPoint y: 286, distance: 249.1
click at [1131, 289] on div at bounding box center [1321, 407] width 495 height 750
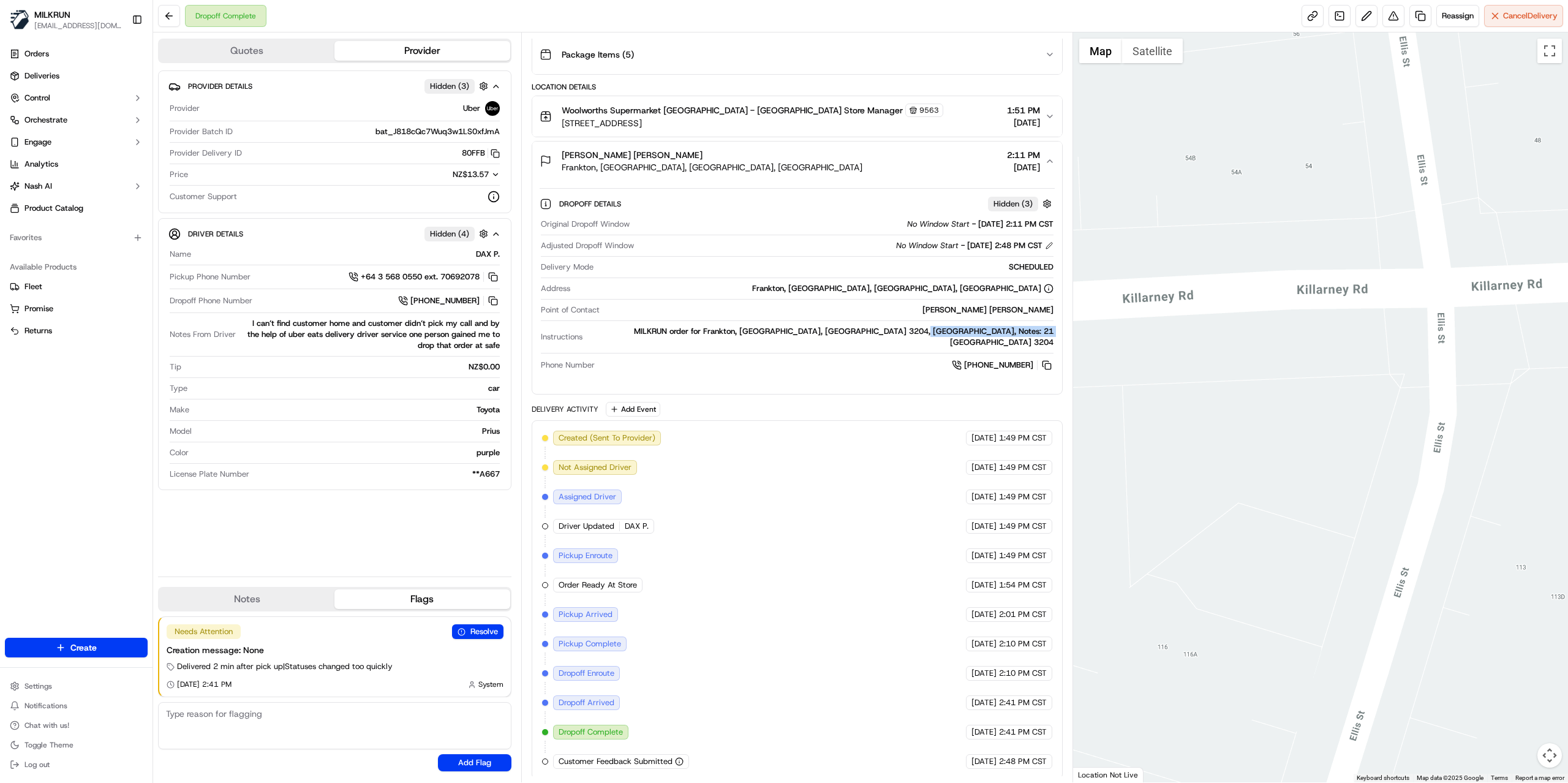
drag, startPoint x: 1350, startPoint y: 305, endPoint x: 1099, endPoint y: 305, distance: 251.0
click at [1115, 305] on div at bounding box center [1321, 407] width 495 height 750
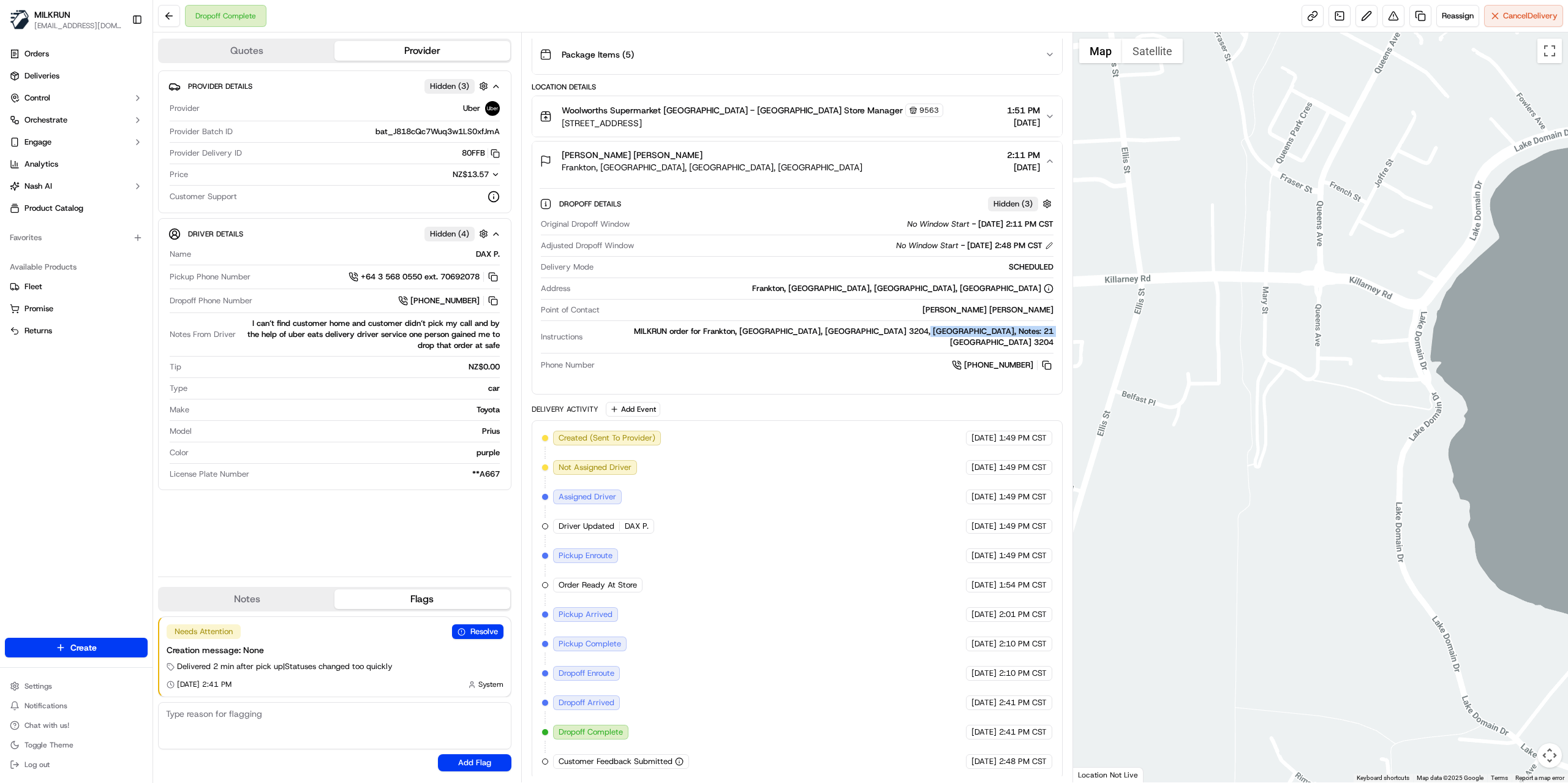
drag, startPoint x: 1174, startPoint y: 340, endPoint x: 1422, endPoint y: 346, distance: 248.1
click at [1422, 346] on div at bounding box center [1321, 407] width 495 height 750
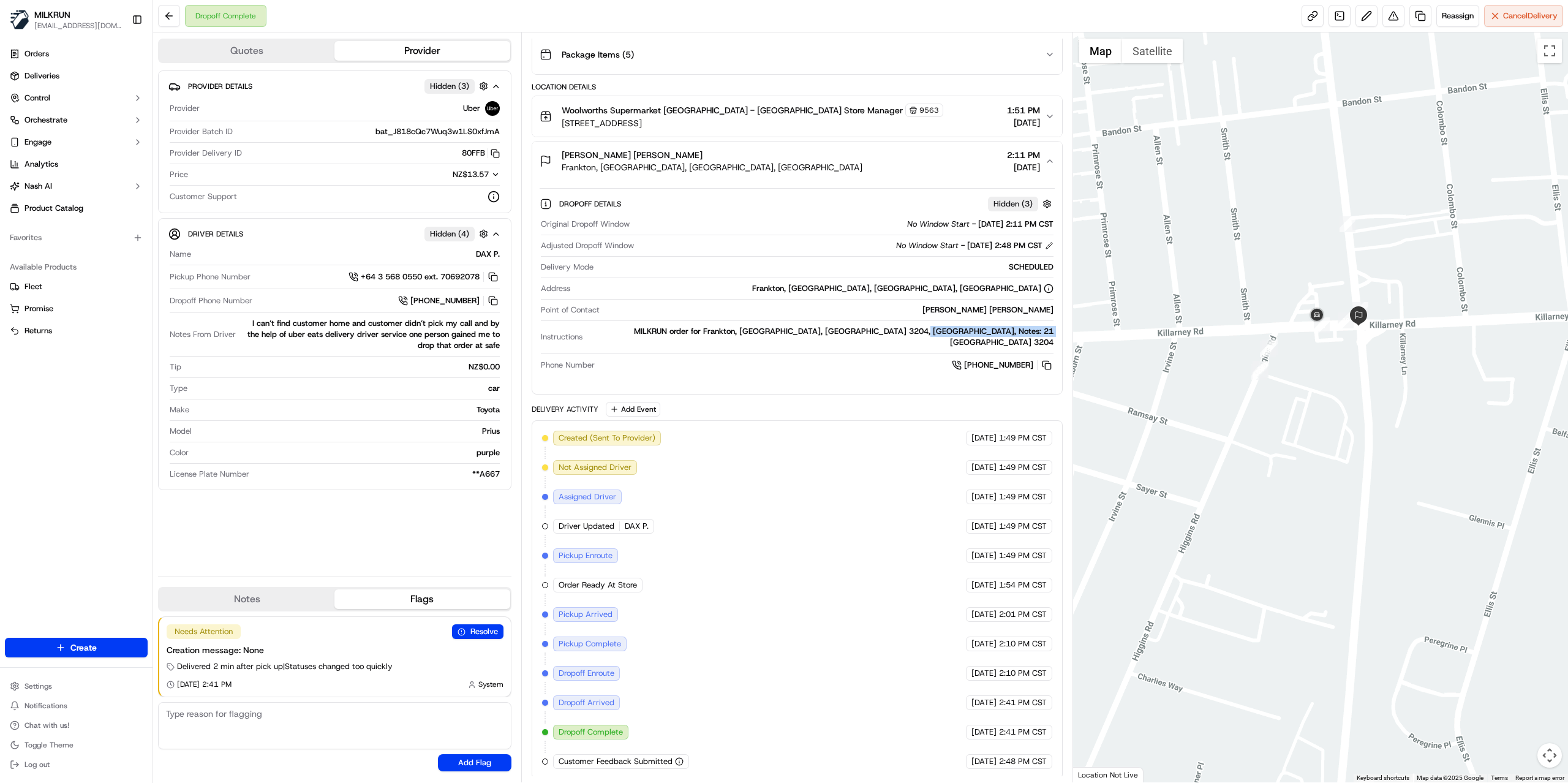
drag, startPoint x: 1127, startPoint y: 312, endPoint x: 1282, endPoint y: 348, distance: 159.1
click at [1282, 348] on div "To navigate, press the arrow keys." at bounding box center [1321, 407] width 495 height 750
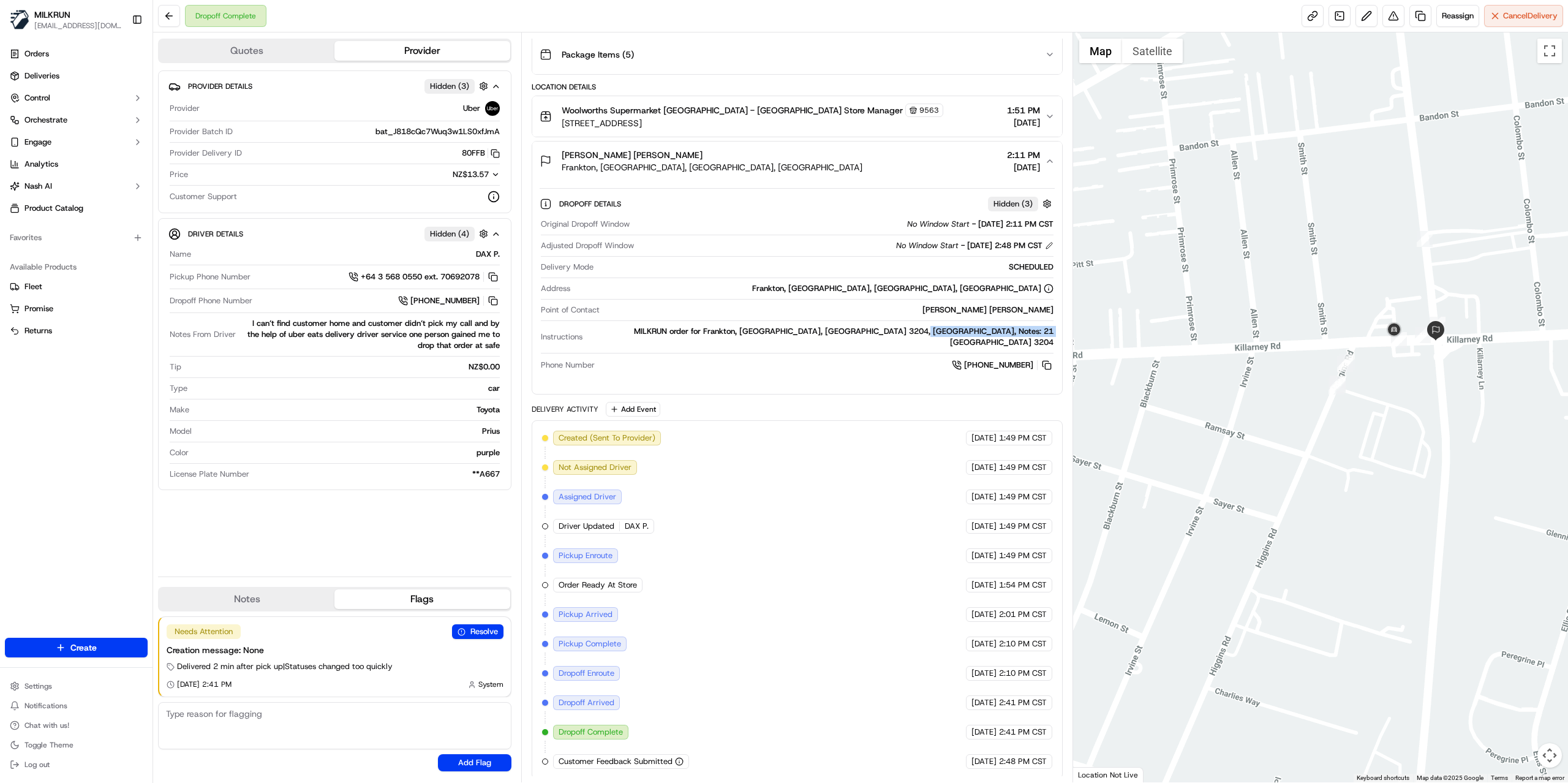
drag, startPoint x: 1118, startPoint y: 317, endPoint x: 1197, endPoint y: 332, distance: 80.4
click at [1197, 332] on div at bounding box center [1321, 407] width 495 height 750
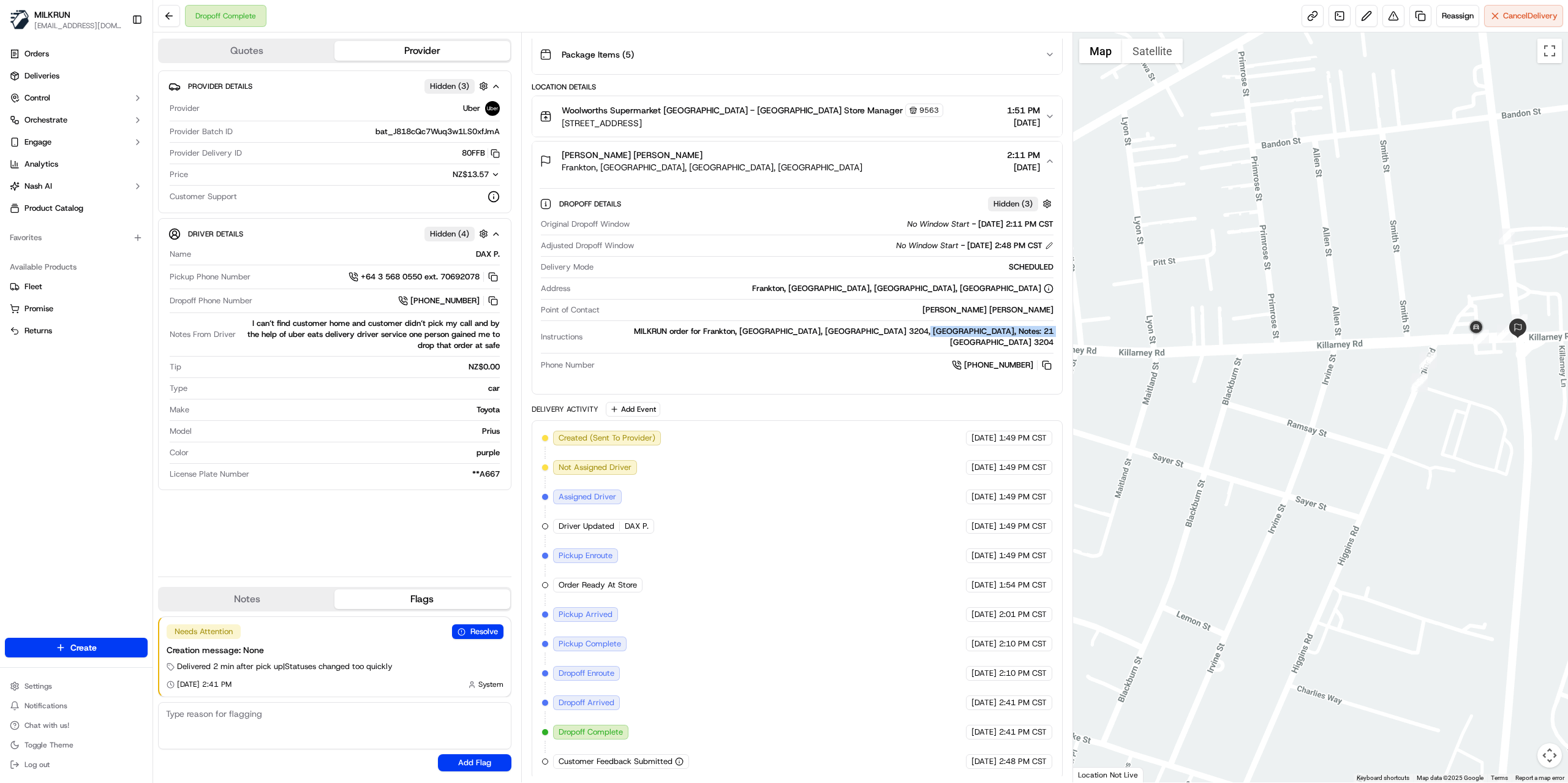
drag, startPoint x: 1292, startPoint y: 363, endPoint x: 1328, endPoint y: 361, distance: 36.1
click at [1328, 361] on div at bounding box center [1321, 407] width 495 height 750
drag, startPoint x: 1480, startPoint y: 319, endPoint x: 1327, endPoint y: 293, distance: 155.2
click at [1327, 293] on div "Date : 09/16/2025 02:41 PM" at bounding box center [1321, 407] width 495 height 750
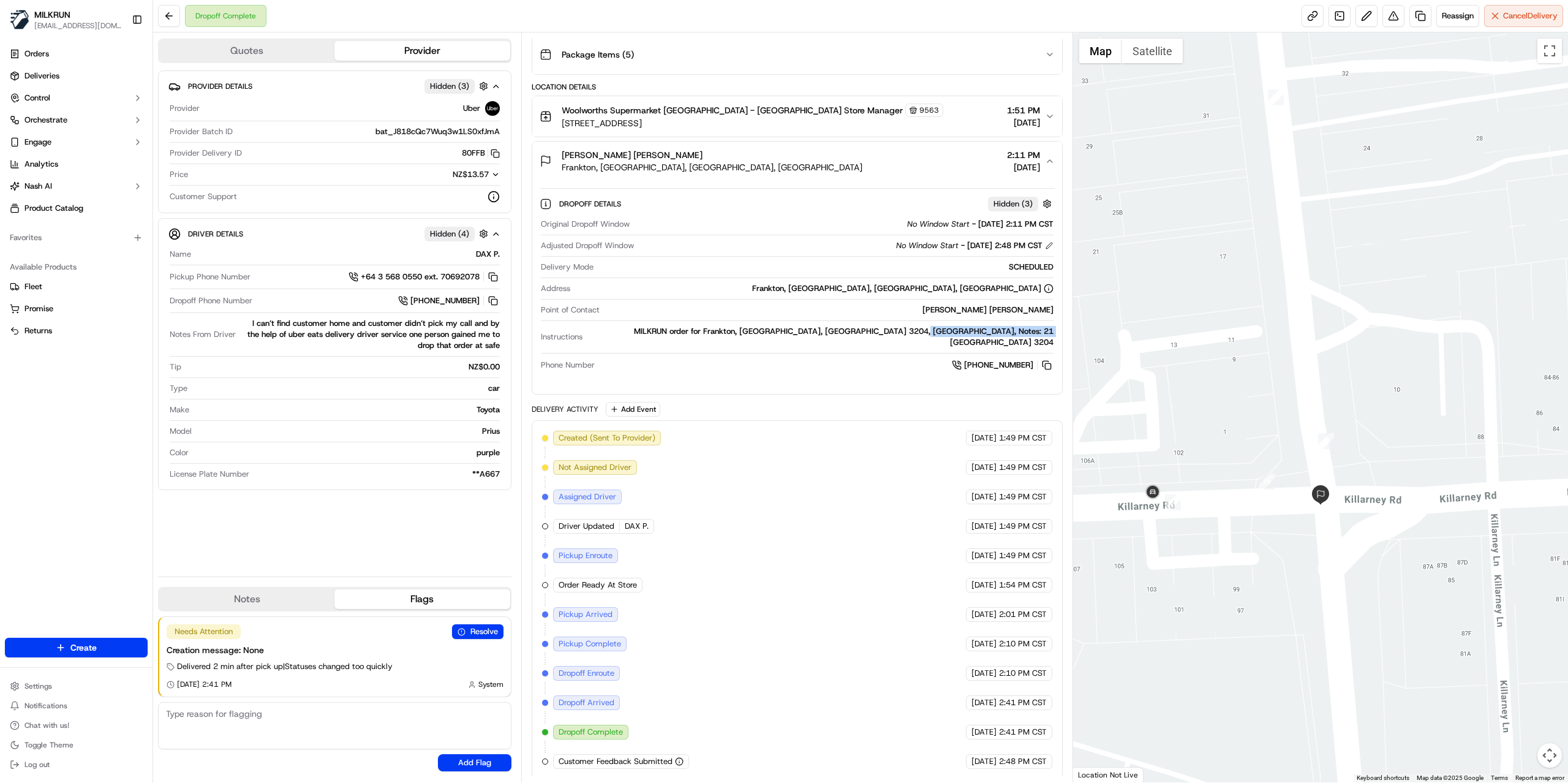
drag, startPoint x: 1271, startPoint y: 219, endPoint x: 1233, endPoint y: 368, distance: 153.8
click at [1236, 366] on div at bounding box center [1321, 407] width 495 height 750
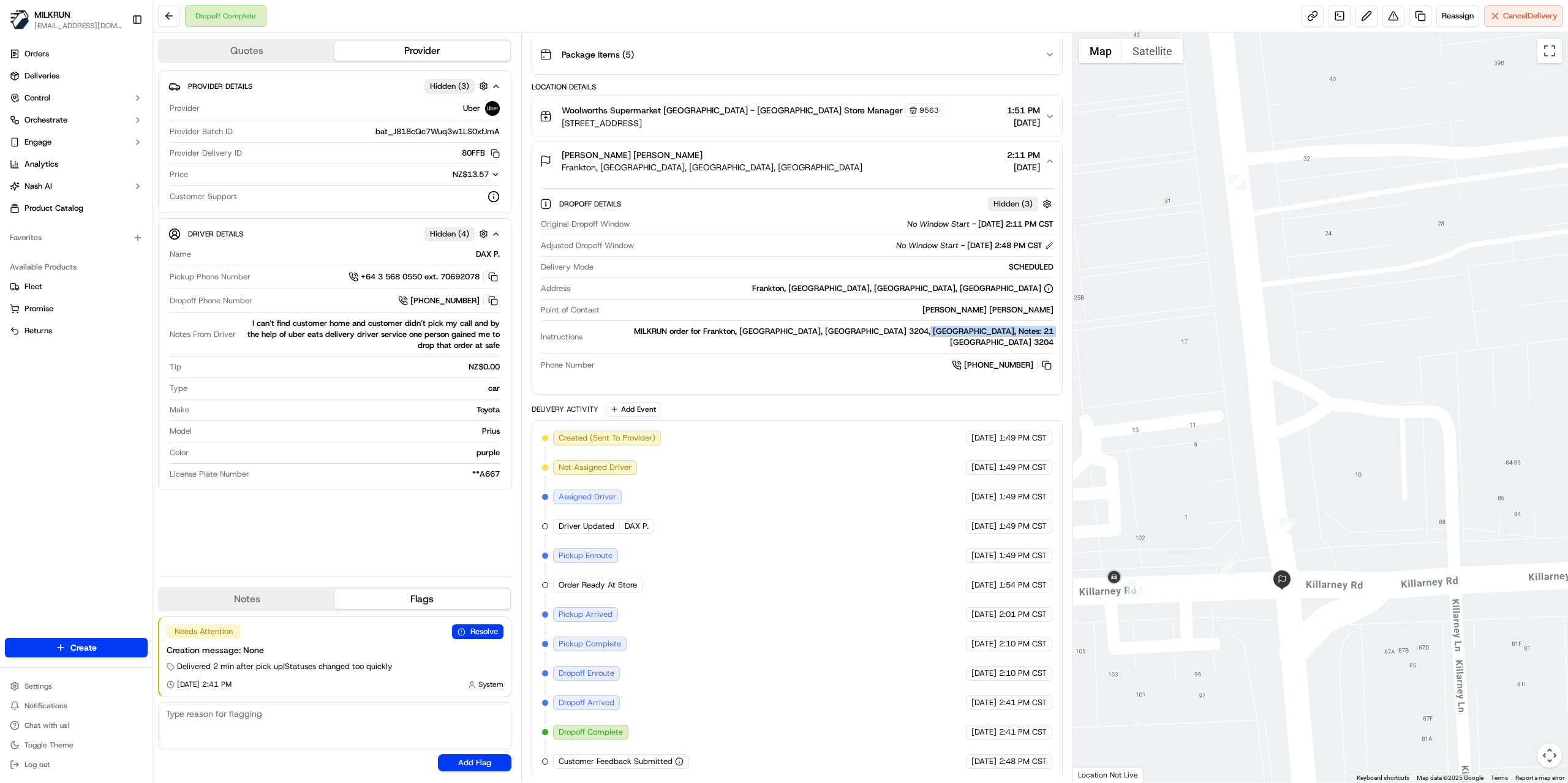
drag, startPoint x: 1218, startPoint y: 407, endPoint x: 1228, endPoint y: 277, distance: 130.4
click at [1228, 277] on div at bounding box center [1321, 407] width 495 height 750
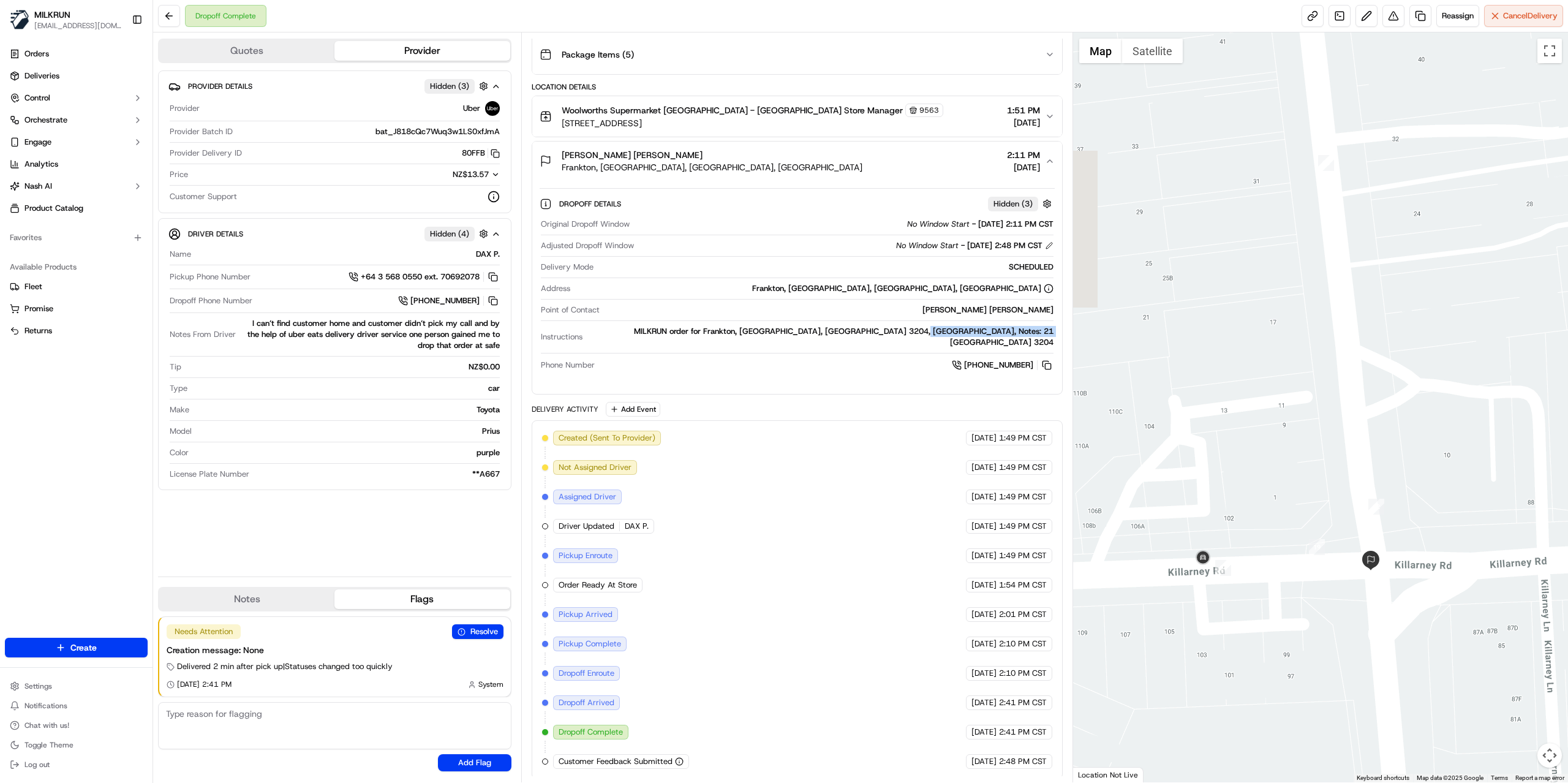
drag, startPoint x: 1186, startPoint y: 533, endPoint x: 1243, endPoint y: 521, distance: 58.2
click at [1243, 521] on div at bounding box center [1321, 407] width 495 height 750
click at [1386, 18] on button at bounding box center [1394, 16] width 22 height 22
click at [1386, 16] on button at bounding box center [1394, 16] width 22 height 22
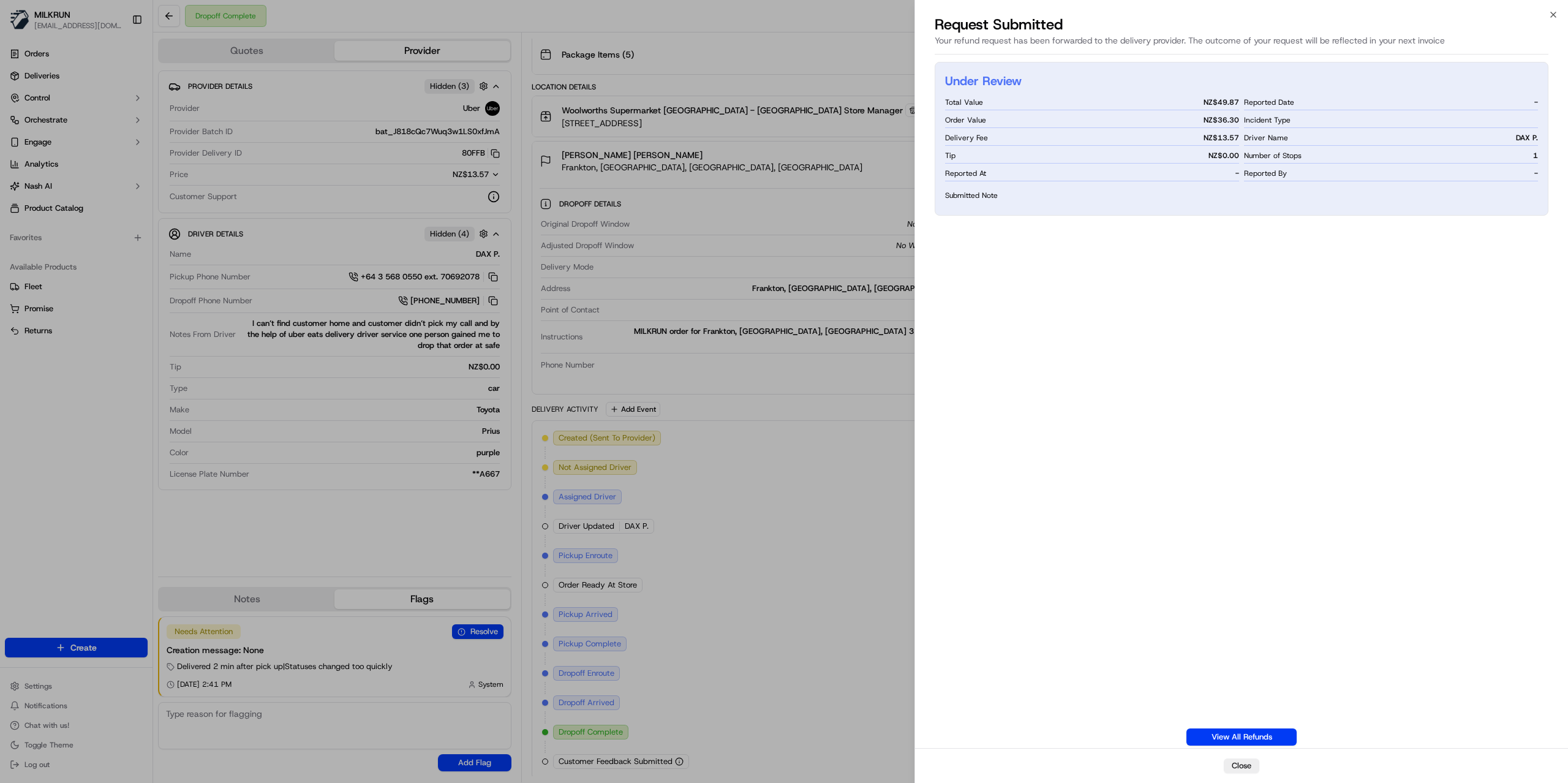
drag, startPoint x: 23, startPoint y: 421, endPoint x: 36, endPoint y: 420, distance: 13.0
